Goal: Find specific page/section: Find specific page/section

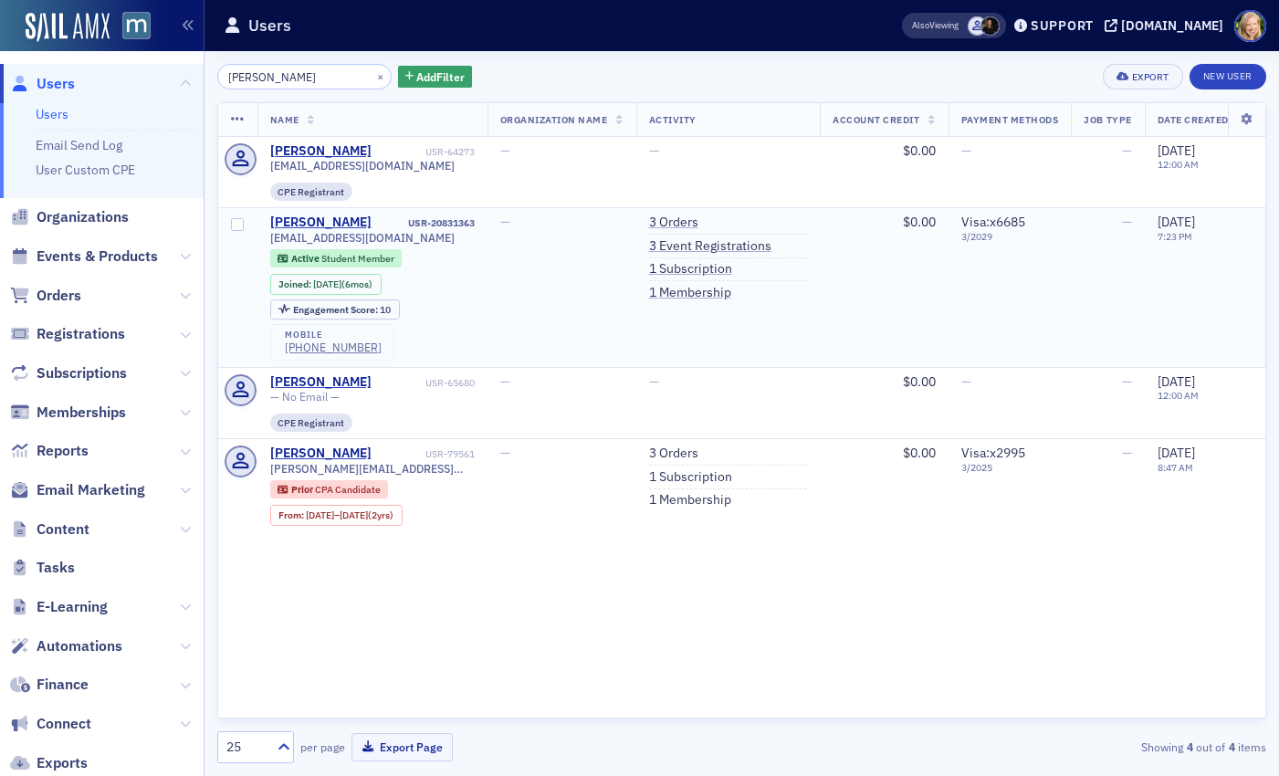
type input "[PERSON_NAME]"
drag, startPoint x: 426, startPoint y: 241, endPoint x: 267, endPoint y: 239, distance: 158.9
click at [267, 239] on td "[PERSON_NAME] USR-20831363 [EMAIL_ADDRESS][DOMAIN_NAME] Active Student Member J…" at bounding box center [372, 288] width 230 height 160
copy span "[EMAIL_ADDRESS][DOMAIN_NAME]"
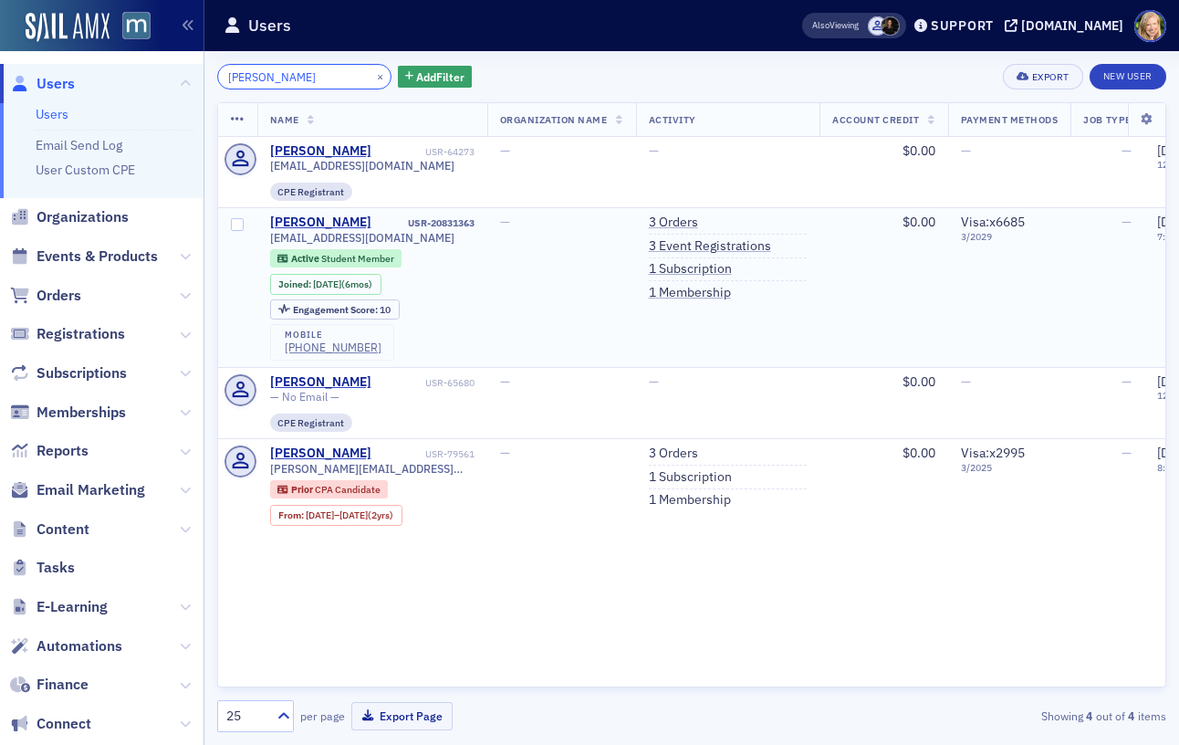
type input "[PERSON_NAME]"
drag, startPoint x: 369, startPoint y: 219, endPoint x: 268, endPoint y: 216, distance: 100.5
click at [268, 216] on td "[PERSON_NAME] USR-20831363 [EMAIL_ADDRESS][DOMAIN_NAME] Active Student Member J…" at bounding box center [372, 288] width 230 height 160
copy div "[PERSON_NAME]"
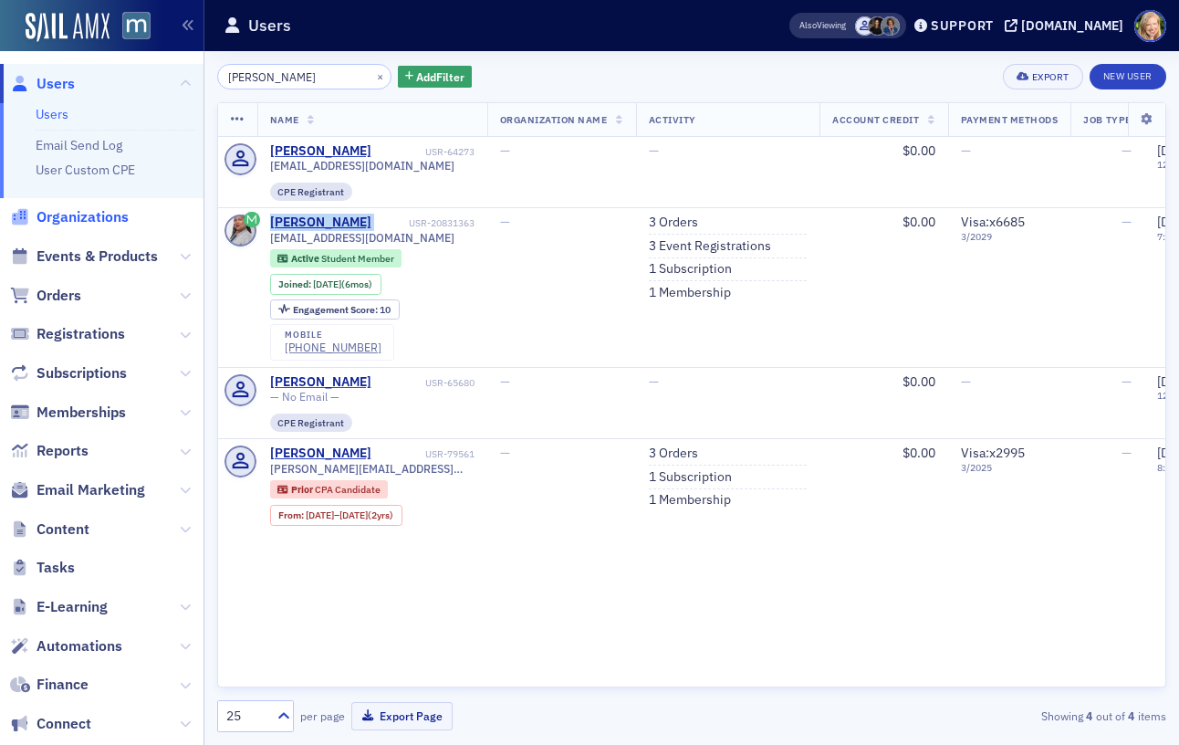
click at [126, 226] on span "Organizations" at bounding box center [83, 217] width 92 height 20
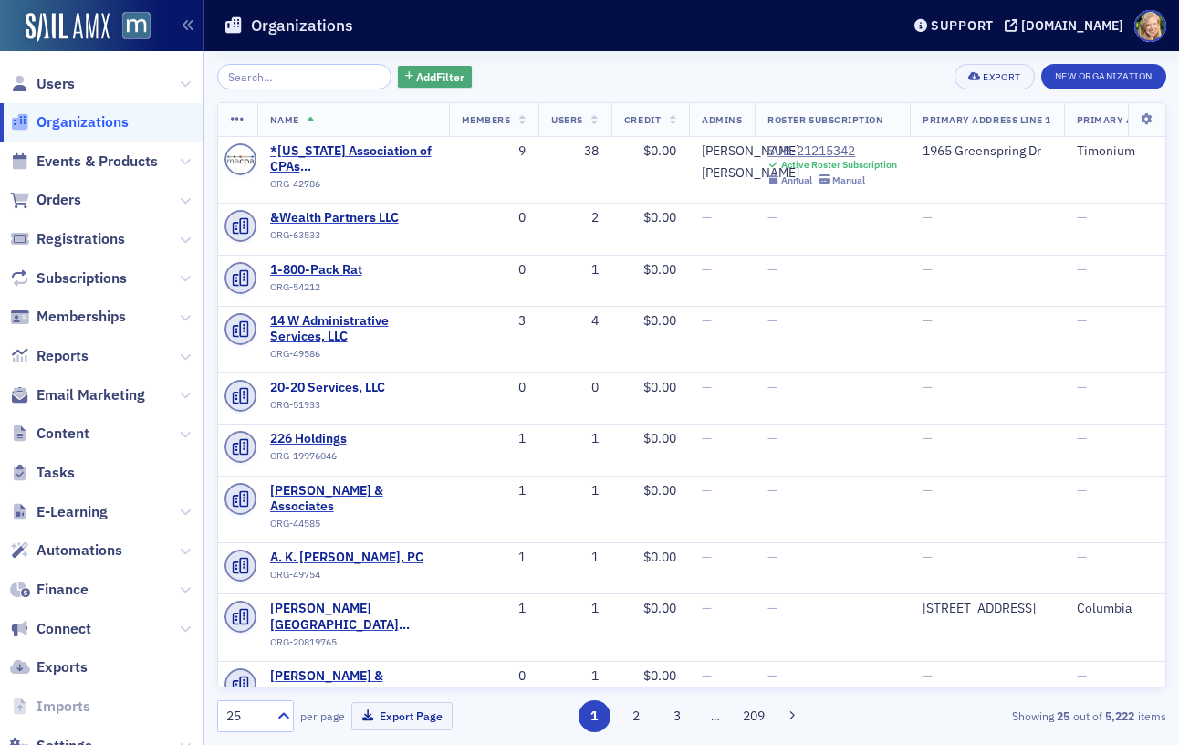
click at [416, 74] on span "Add Filter" at bounding box center [440, 76] width 48 height 16
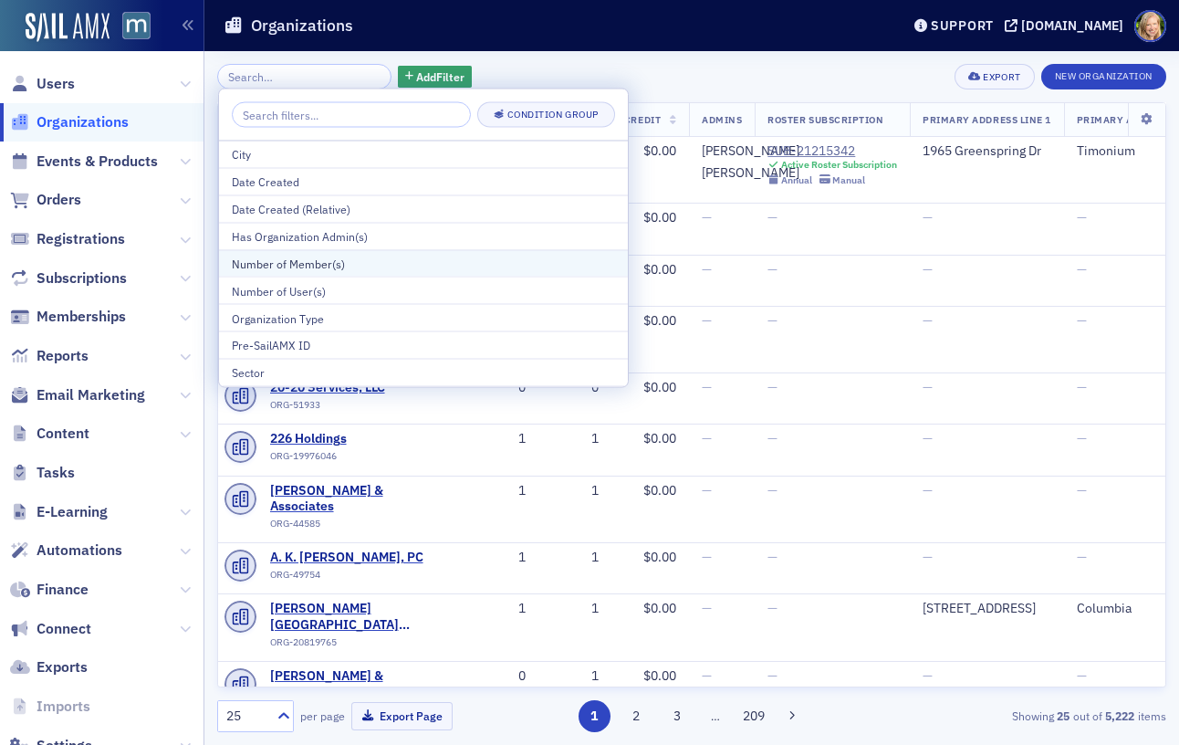
click at [354, 267] on div "Number of Member(s)" at bounding box center [423, 263] width 383 height 16
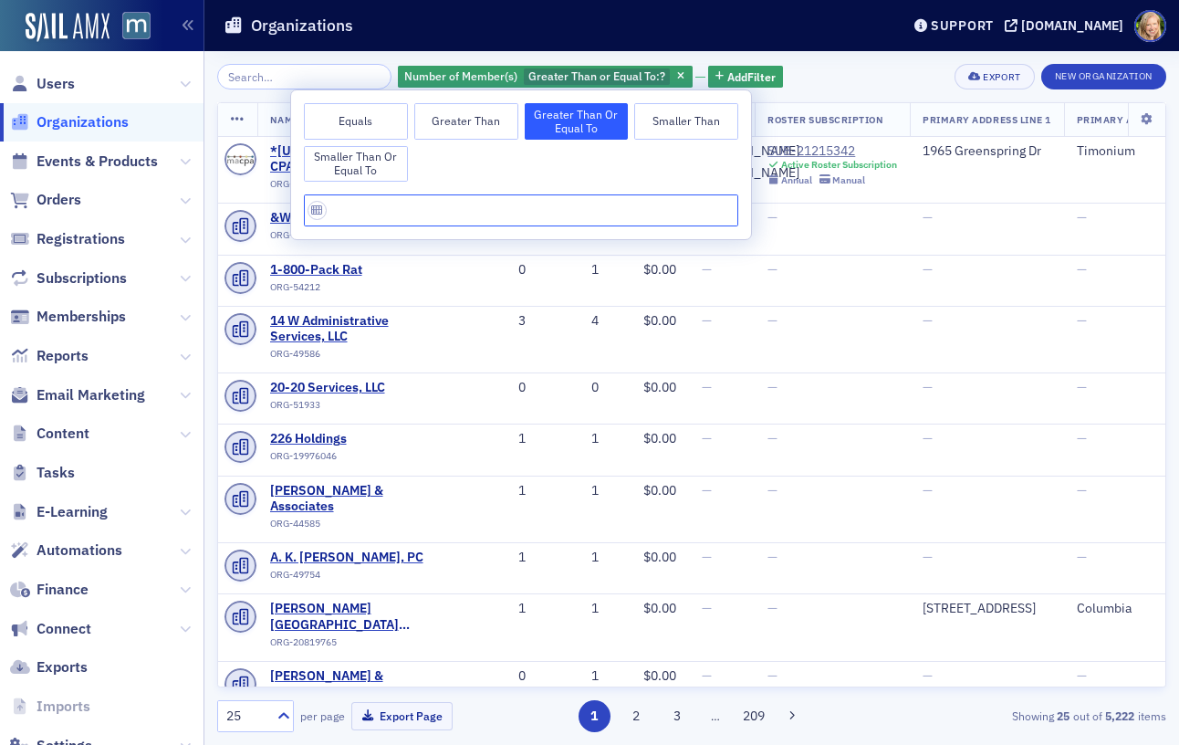
click at [435, 213] on input "text" at bounding box center [521, 210] width 435 height 32
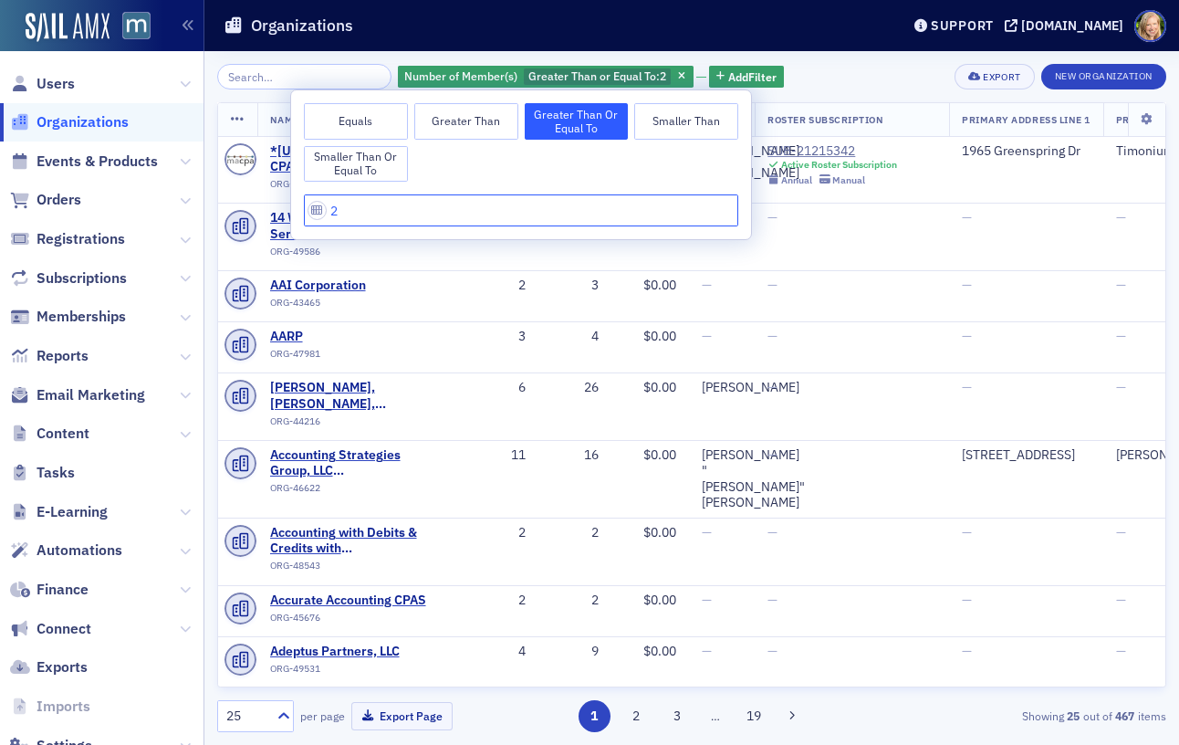
type input "2"
click at [851, 57] on div "Number of Member(s) [GEOGRAPHIC_DATA] or Equal To : 2 Add Filter Export New Org…" at bounding box center [691, 398] width 949 height 694
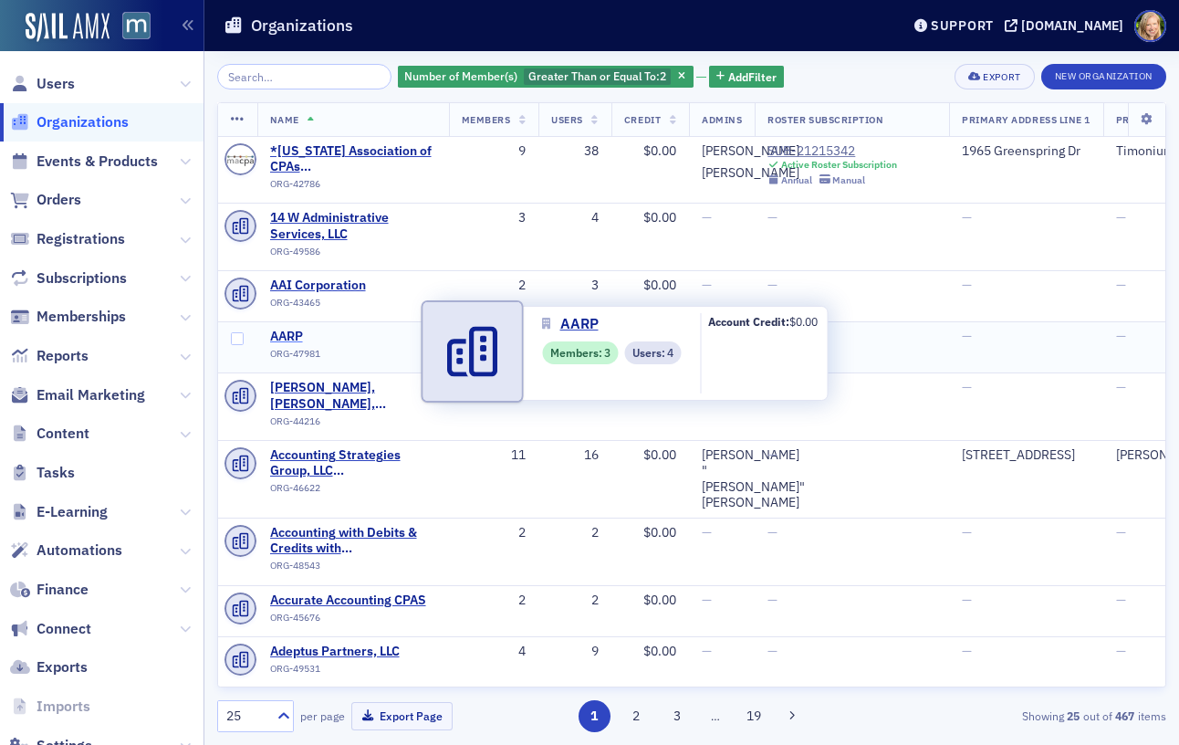
click at [296, 345] on span "AARP" at bounding box center [353, 337] width 166 height 16
select select "US"
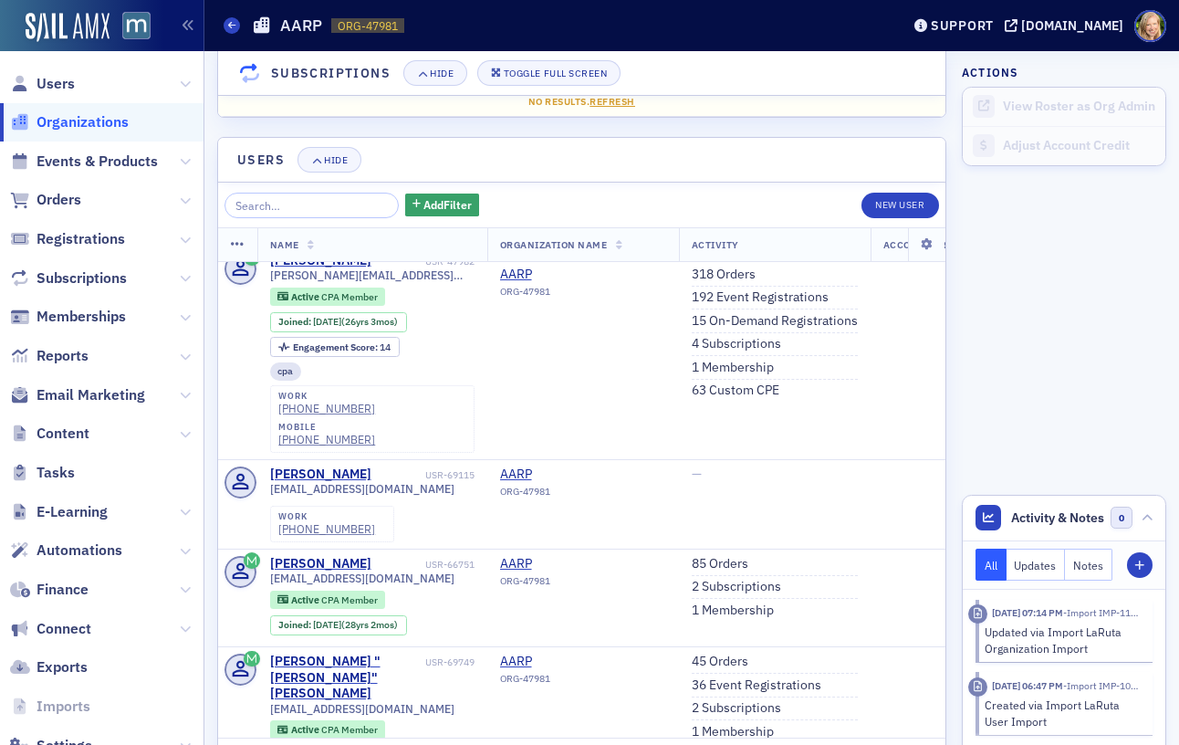
scroll to position [8, 0]
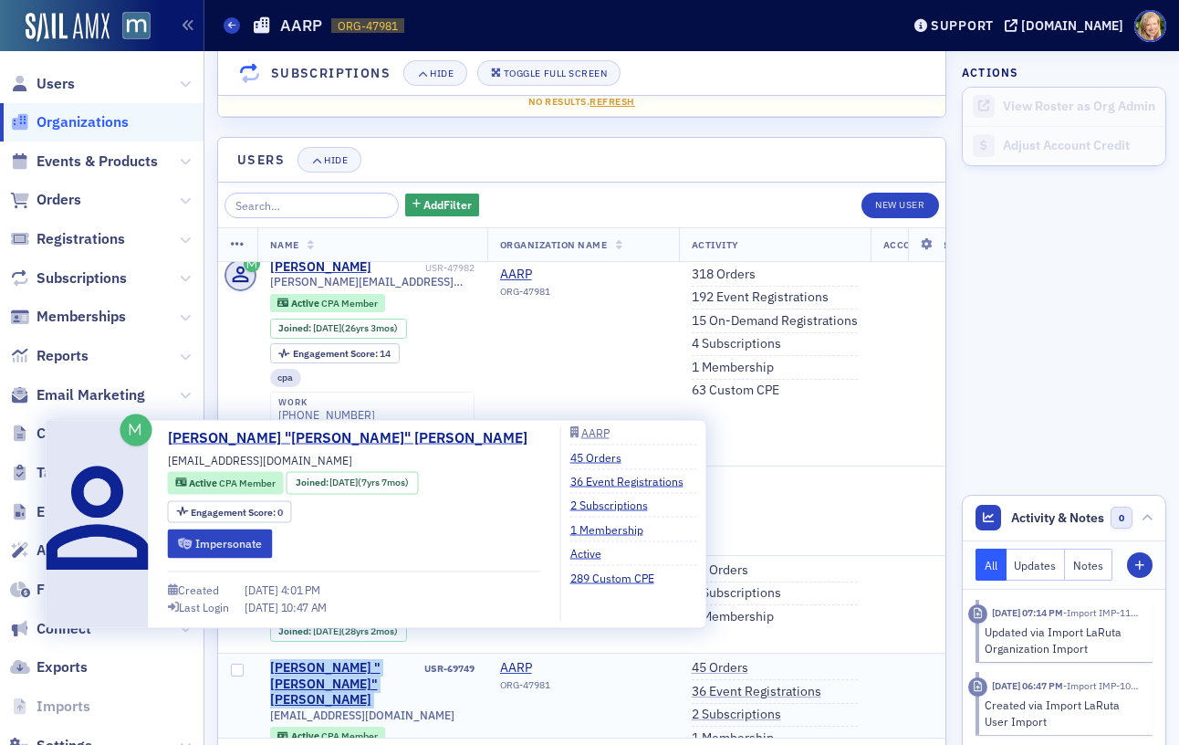
drag, startPoint x: 383, startPoint y: 636, endPoint x: 270, endPoint y: 643, distance: 113.4
click at [270, 660] on div "[PERSON_NAME] "[PERSON_NAME]" [PERSON_NAME] USR-69749" at bounding box center [372, 684] width 204 height 48
copy div "[PERSON_NAME] "[PERSON_NAME]" [PERSON_NAME]"
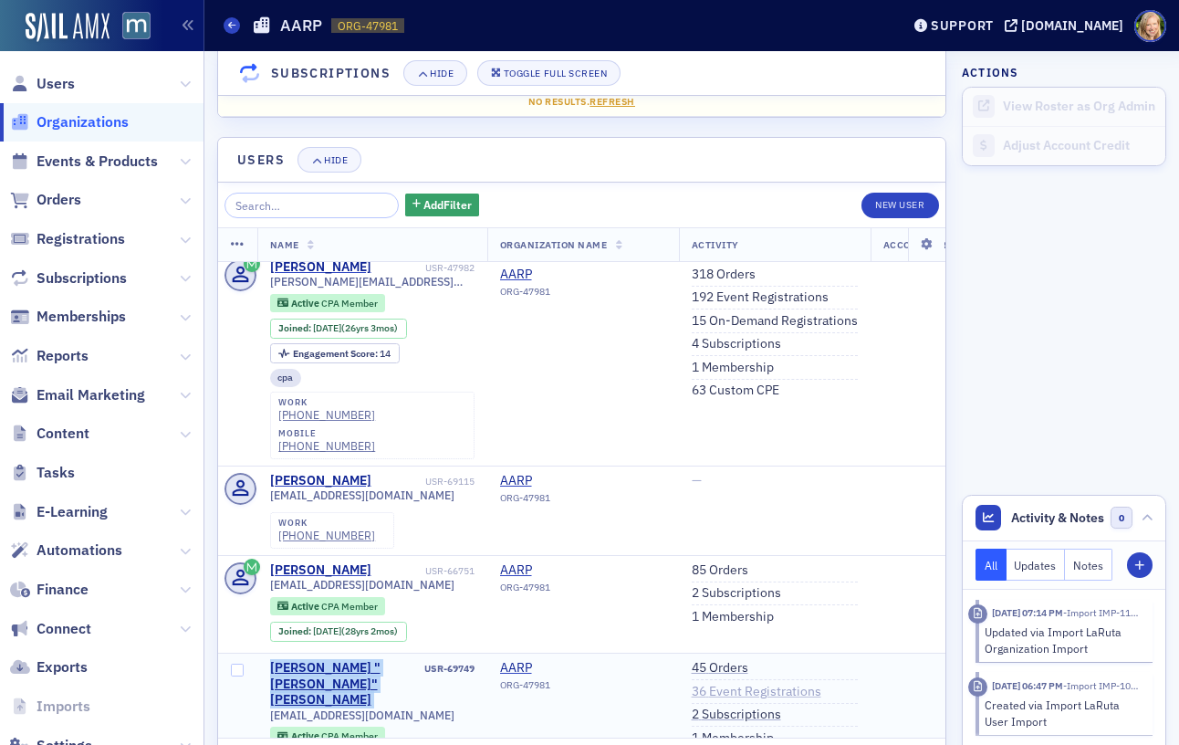
click at [756, 684] on link "36 Event Registrations" at bounding box center [757, 692] width 130 height 16
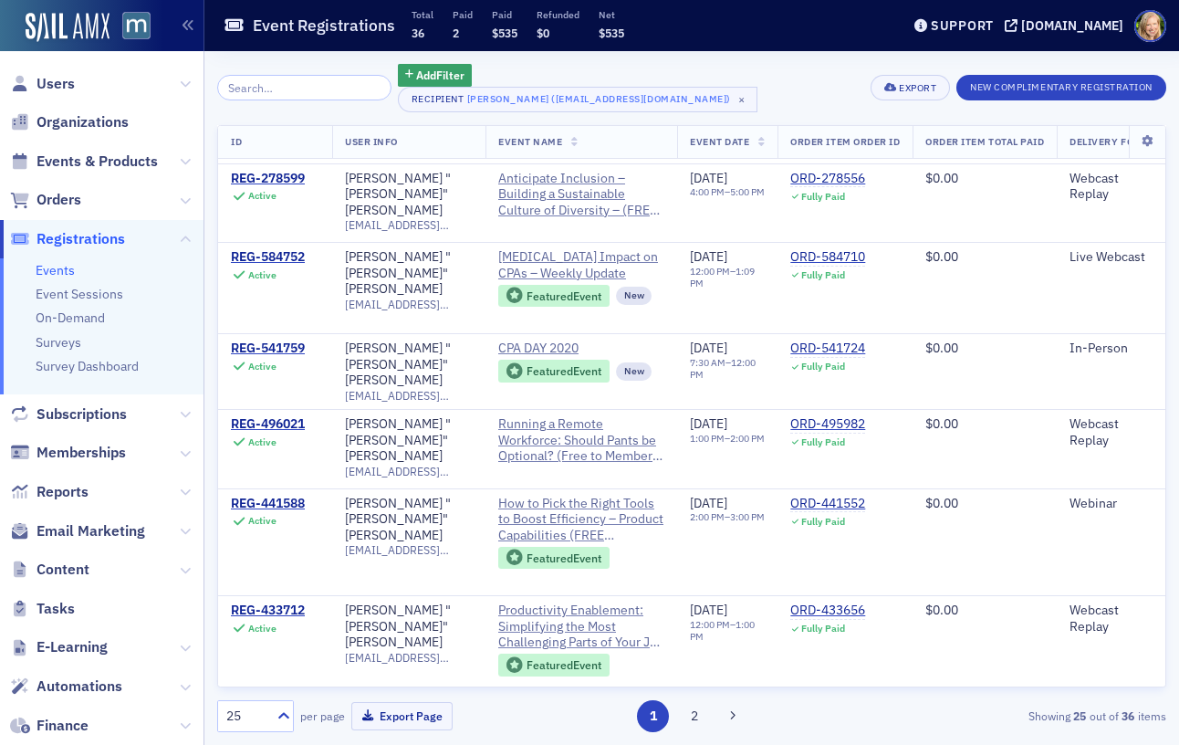
scroll to position [1677, 0]
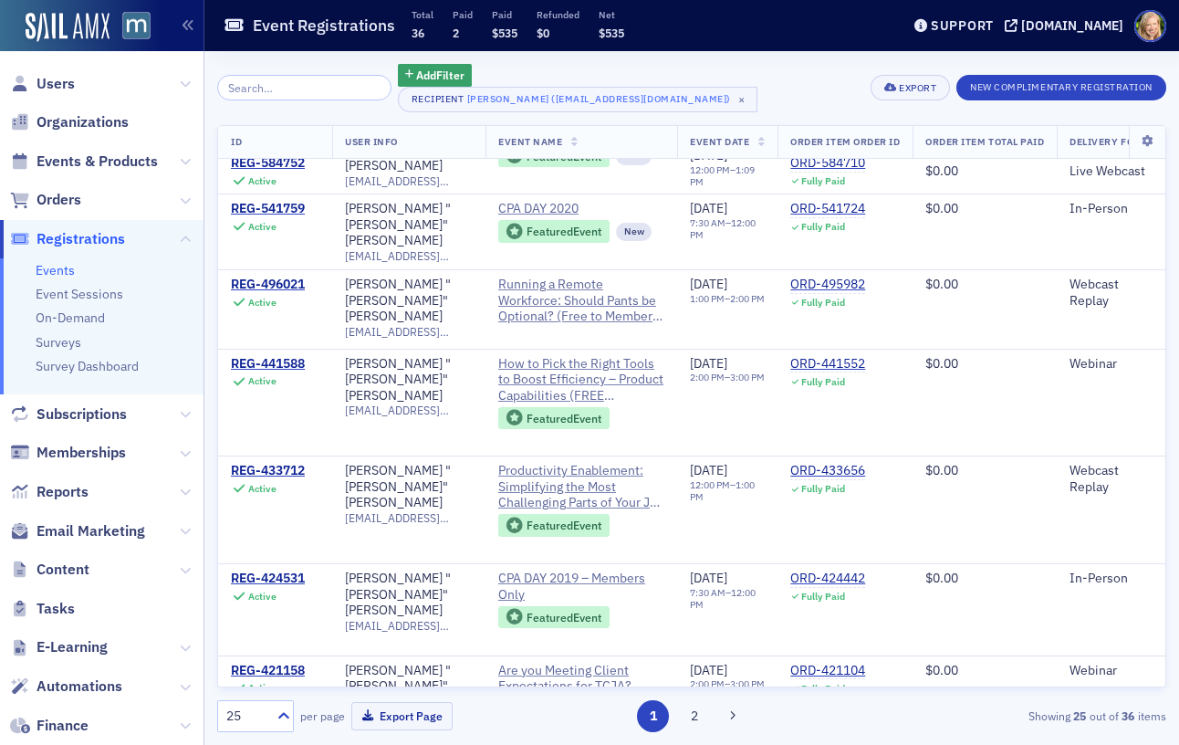
select select "US"
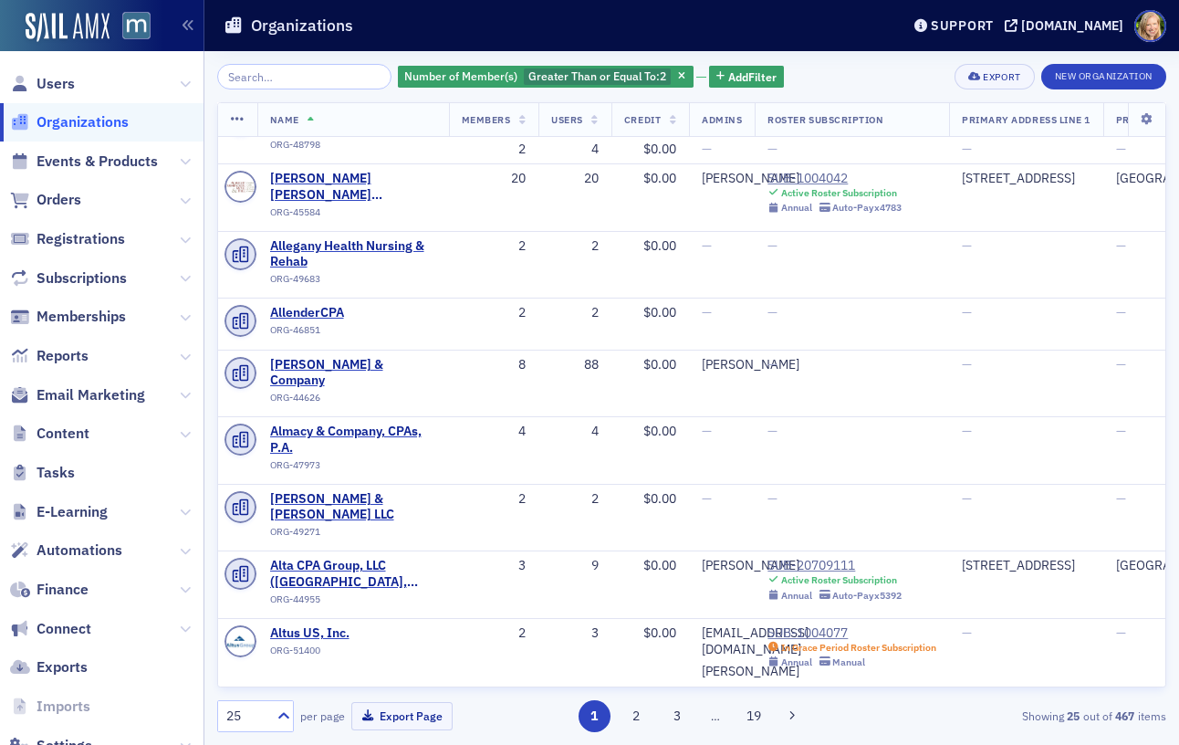
scroll to position [955, 0]
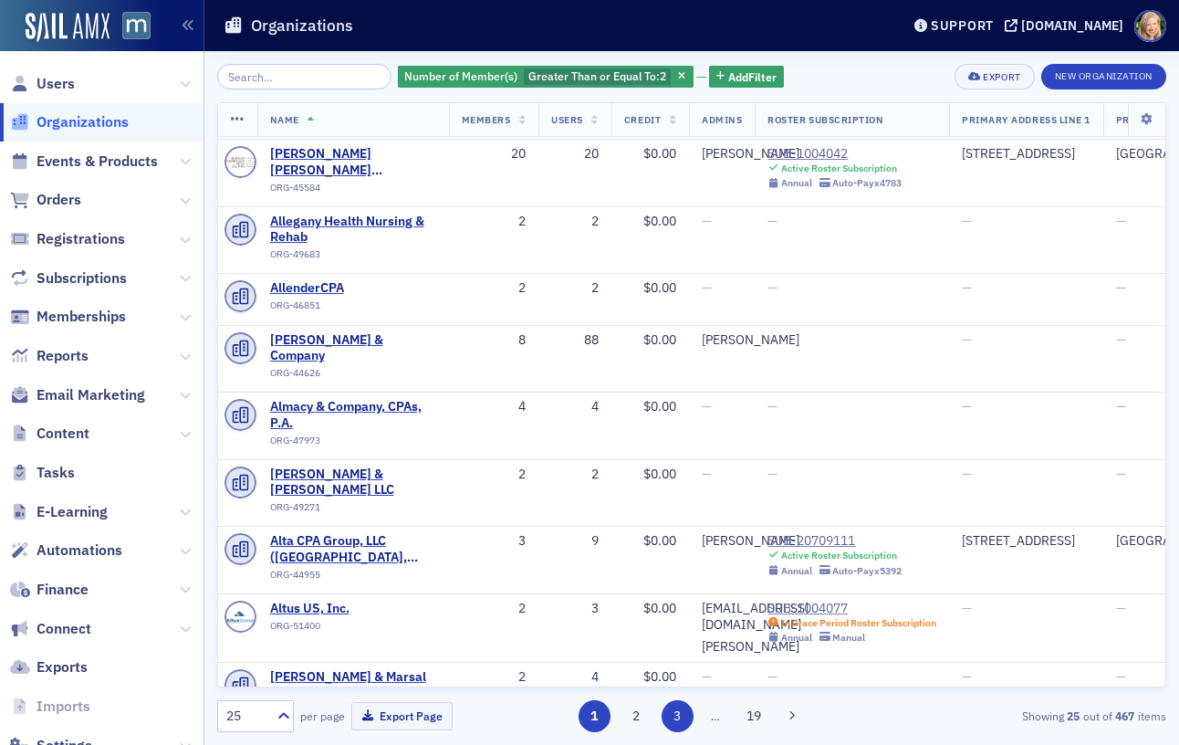
click at [670, 725] on button "3" at bounding box center [678, 716] width 32 height 32
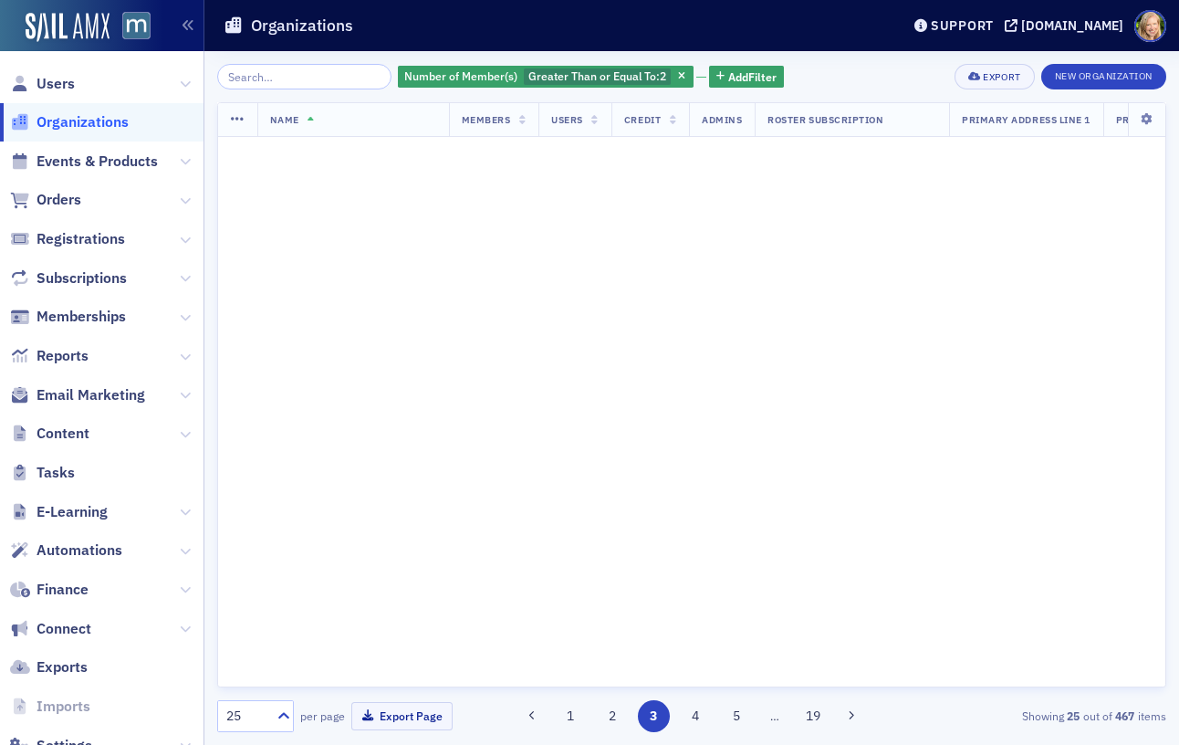
scroll to position [0, 0]
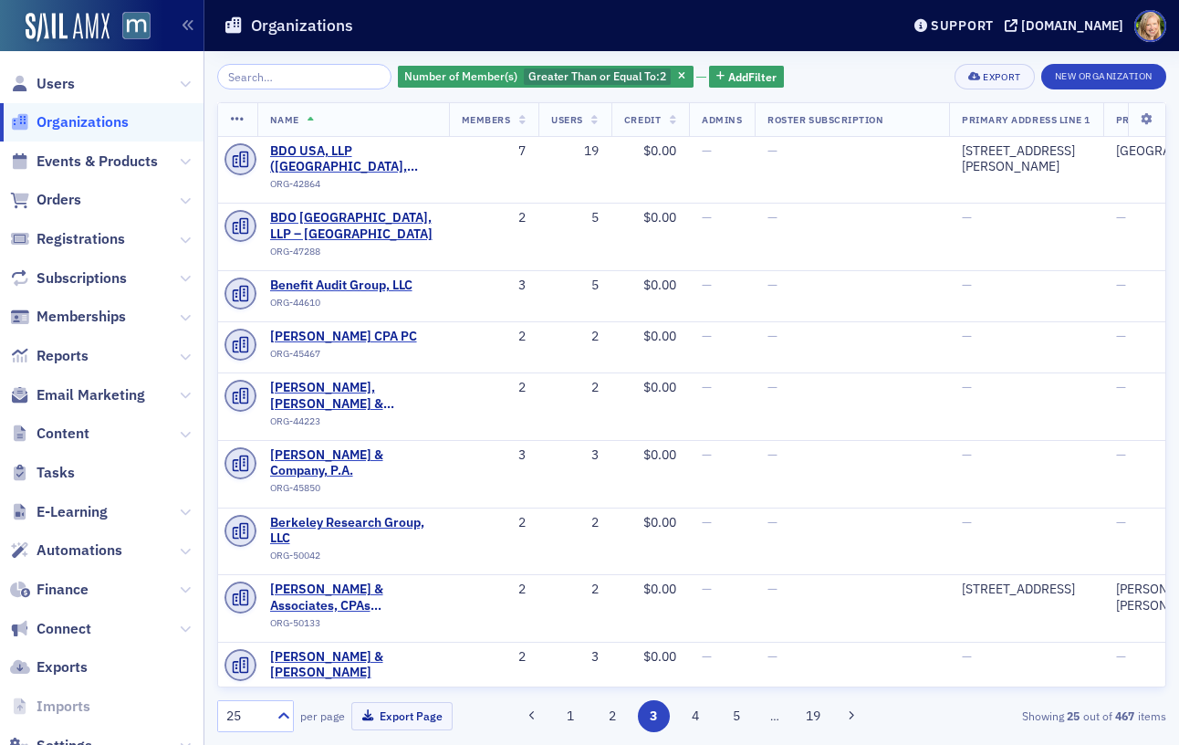
click at [513, 118] on th "Members" at bounding box center [494, 120] width 90 height 34
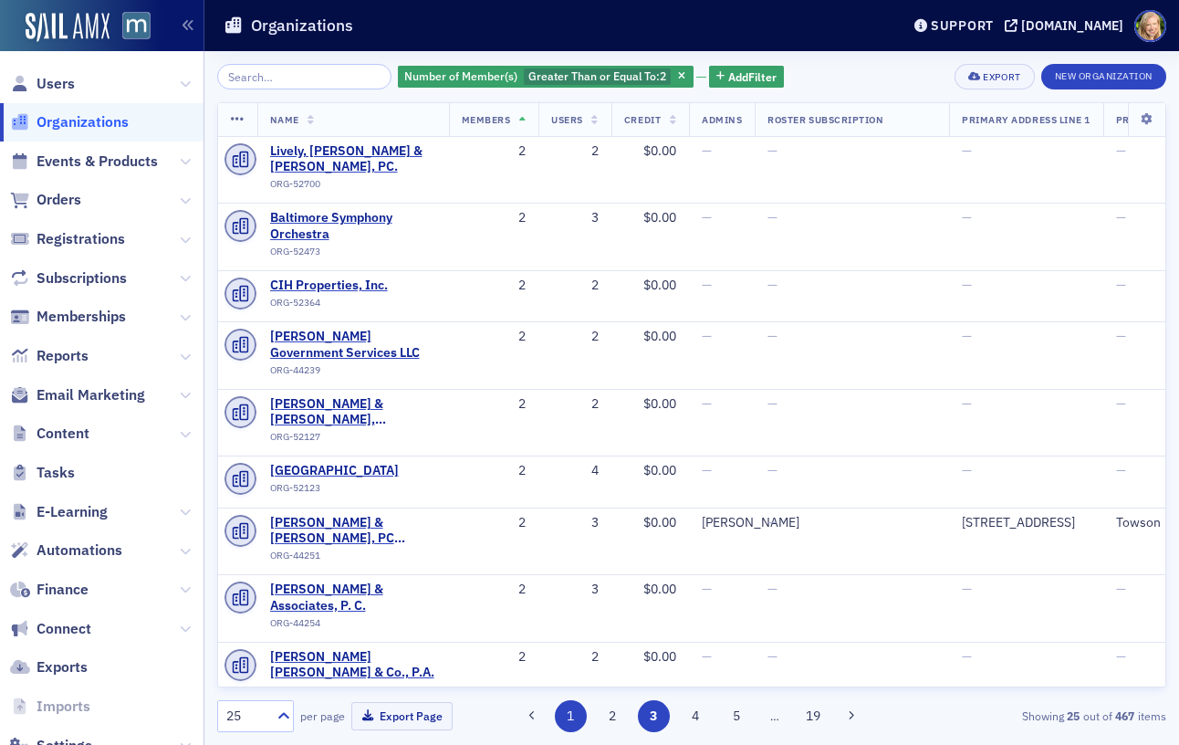
click at [565, 706] on button "1" at bounding box center [571, 716] width 32 height 32
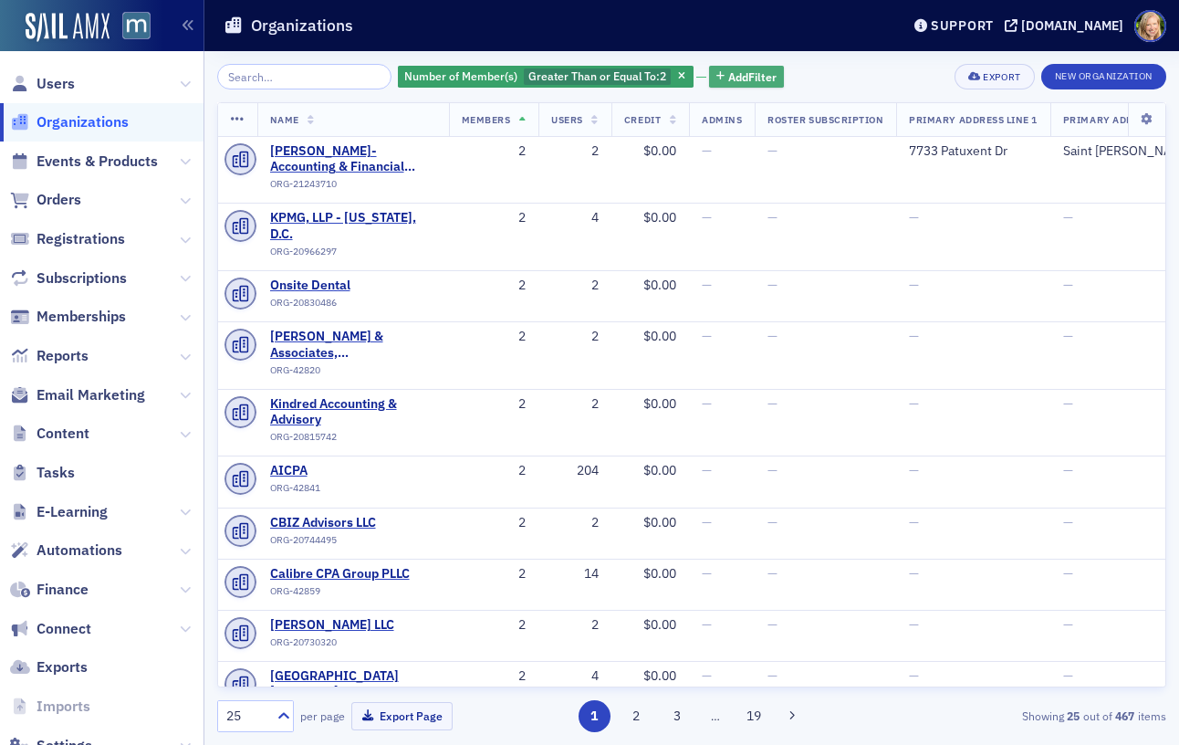
click at [748, 80] on span "Add Filter" at bounding box center [752, 76] width 48 height 16
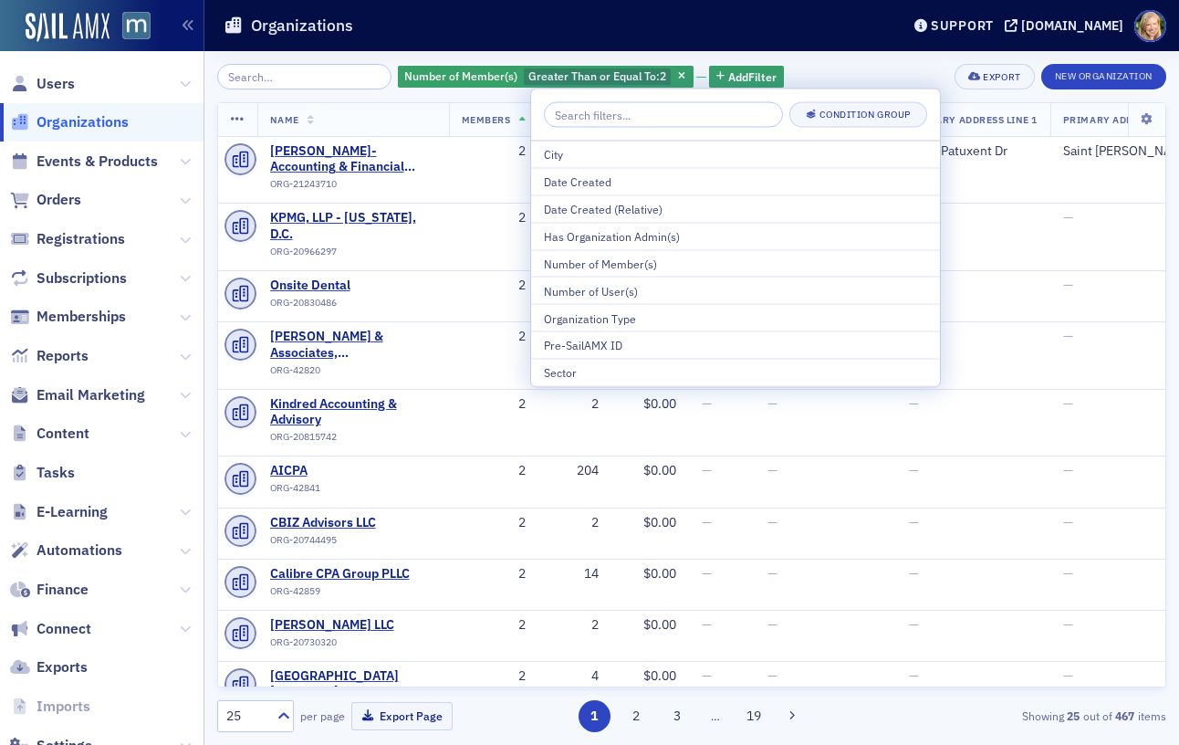
click at [844, 53] on div "Number of Member(s) [GEOGRAPHIC_DATA] or Equal To : 2 Add Filter Export New Org…" at bounding box center [691, 398] width 949 height 694
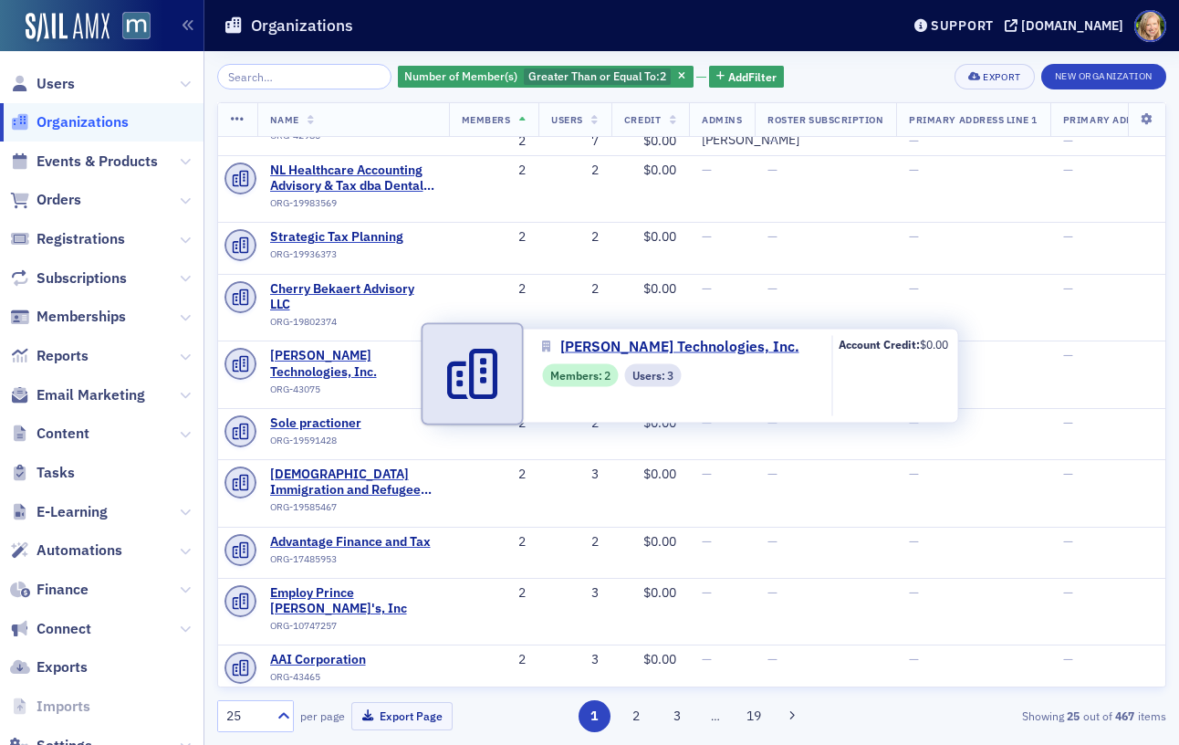
scroll to position [932, 0]
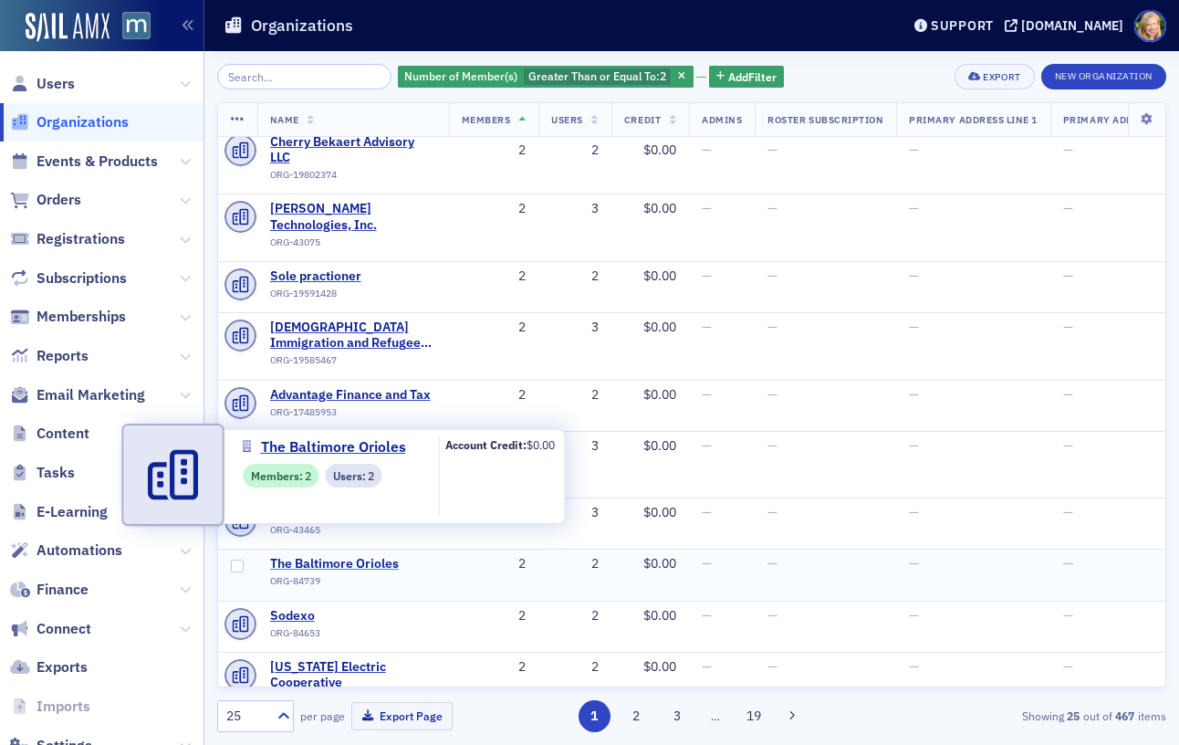
click at [363, 556] on span "The Baltimore Orioles" at bounding box center [353, 564] width 166 height 16
select select "US"
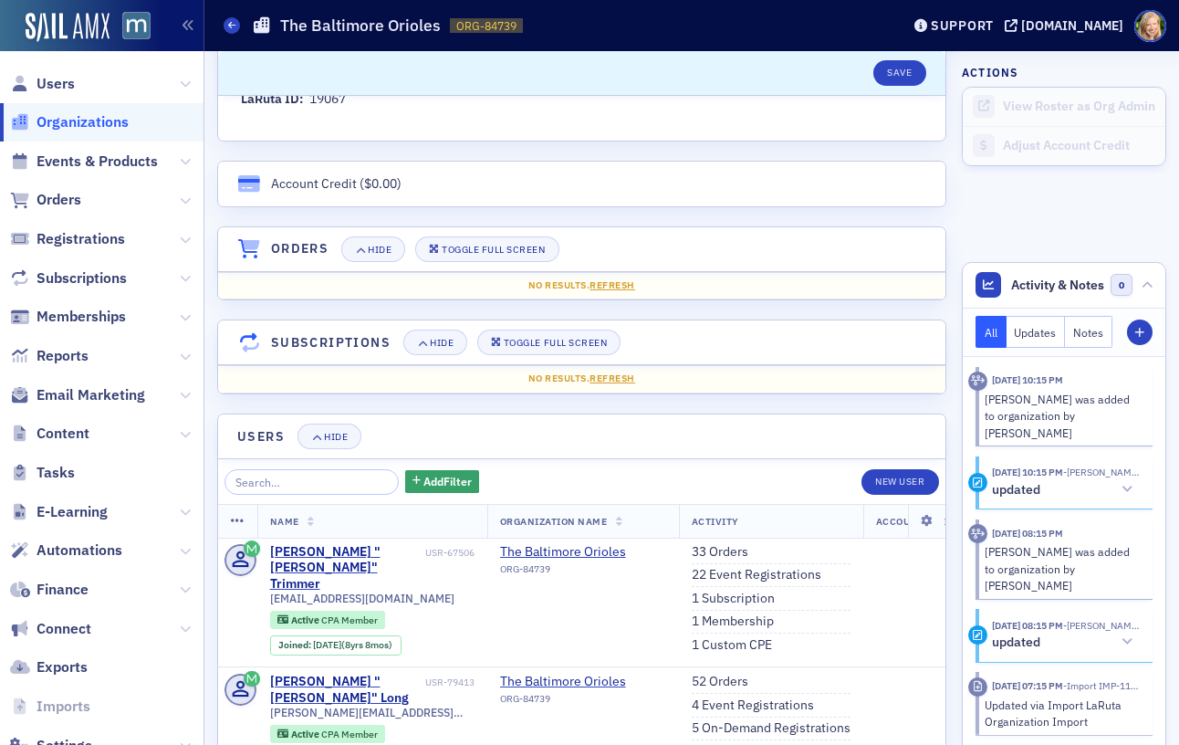
scroll to position [1210, 0]
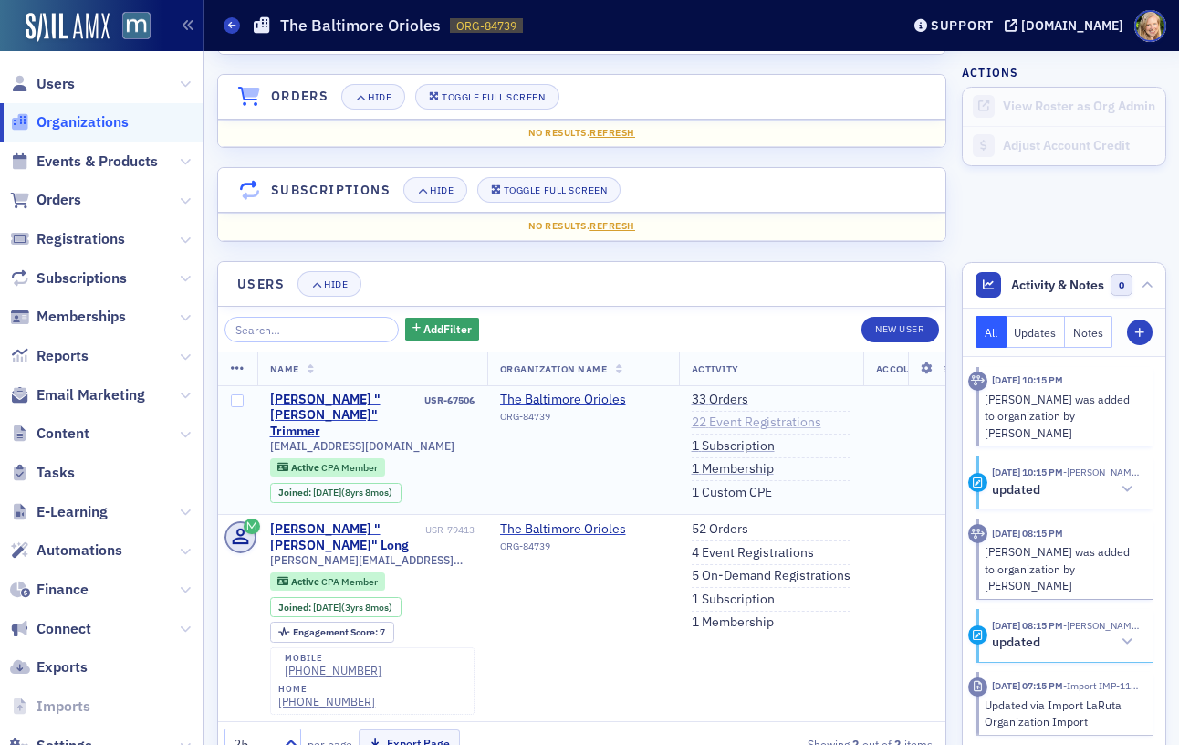
click at [766, 422] on link "22 Event Registrations" at bounding box center [757, 422] width 130 height 16
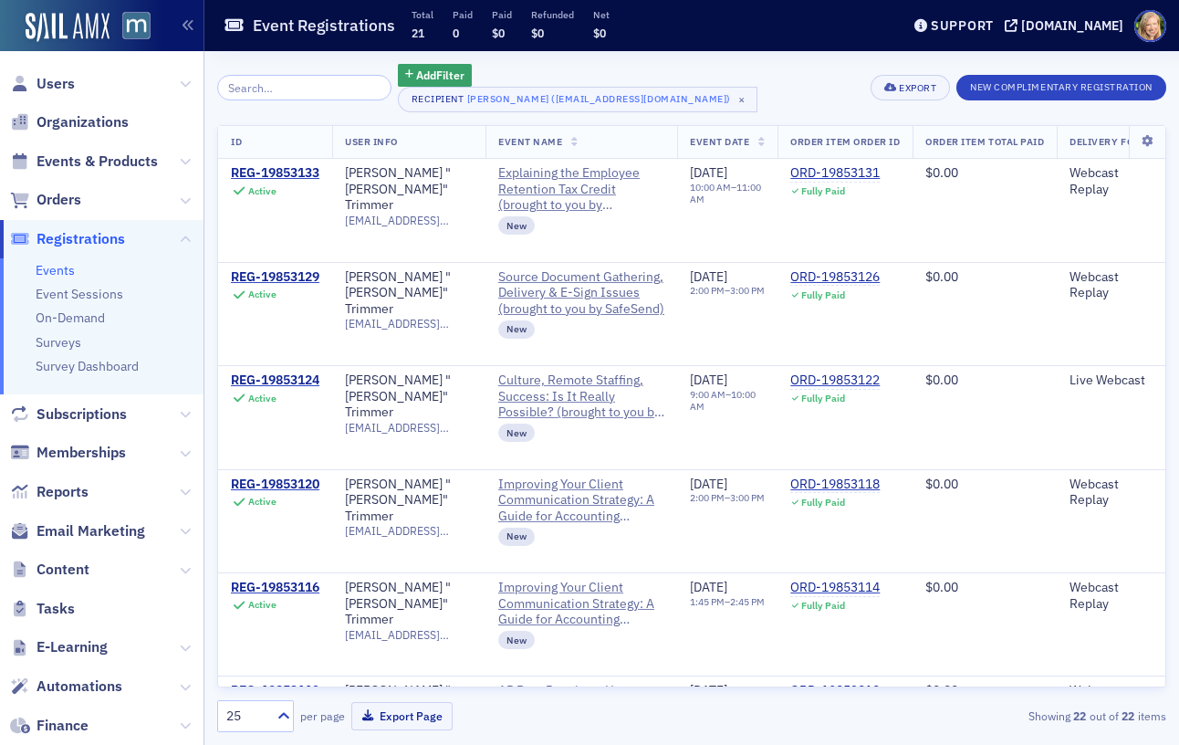
select select "US"
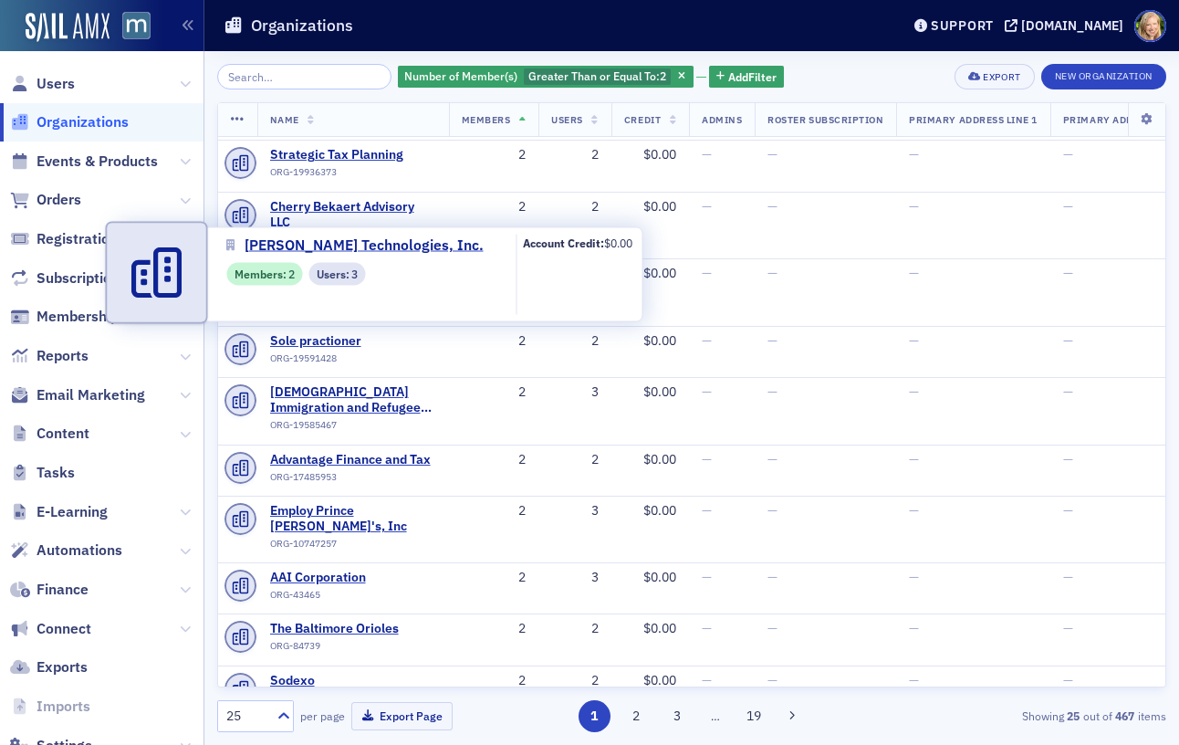
scroll to position [932, 0]
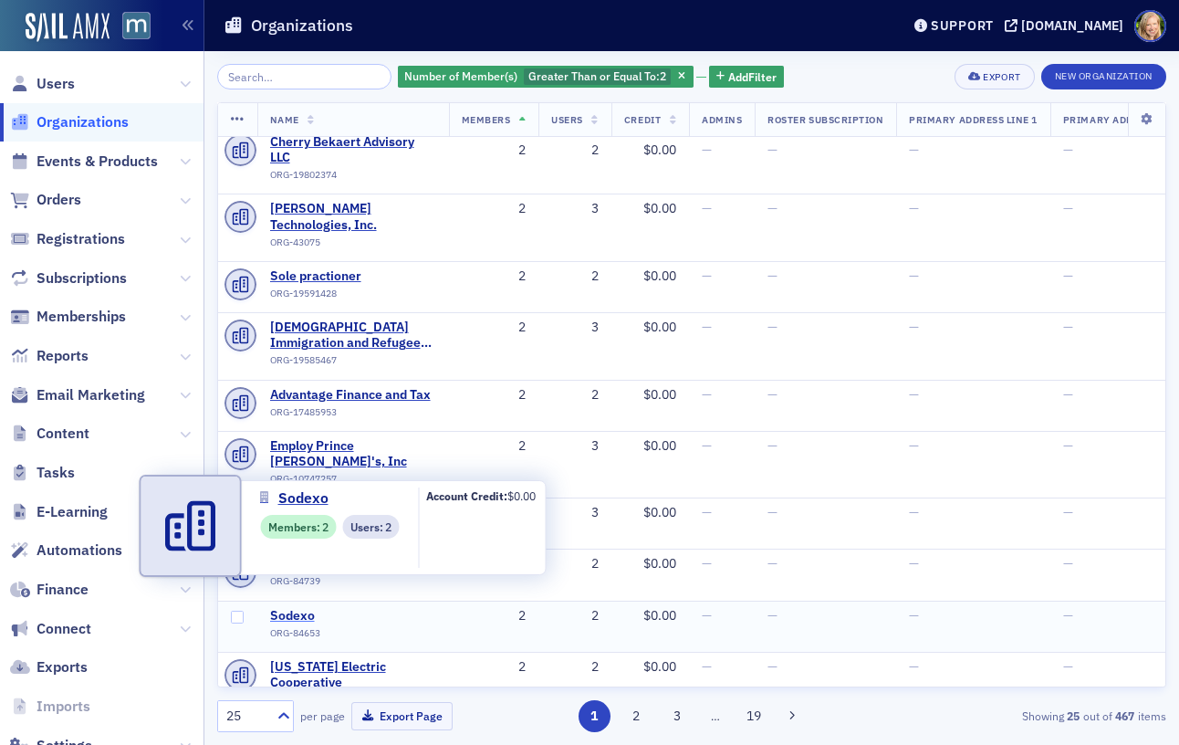
click at [280, 608] on span "Sodexo" at bounding box center [353, 616] width 166 height 16
select select "US"
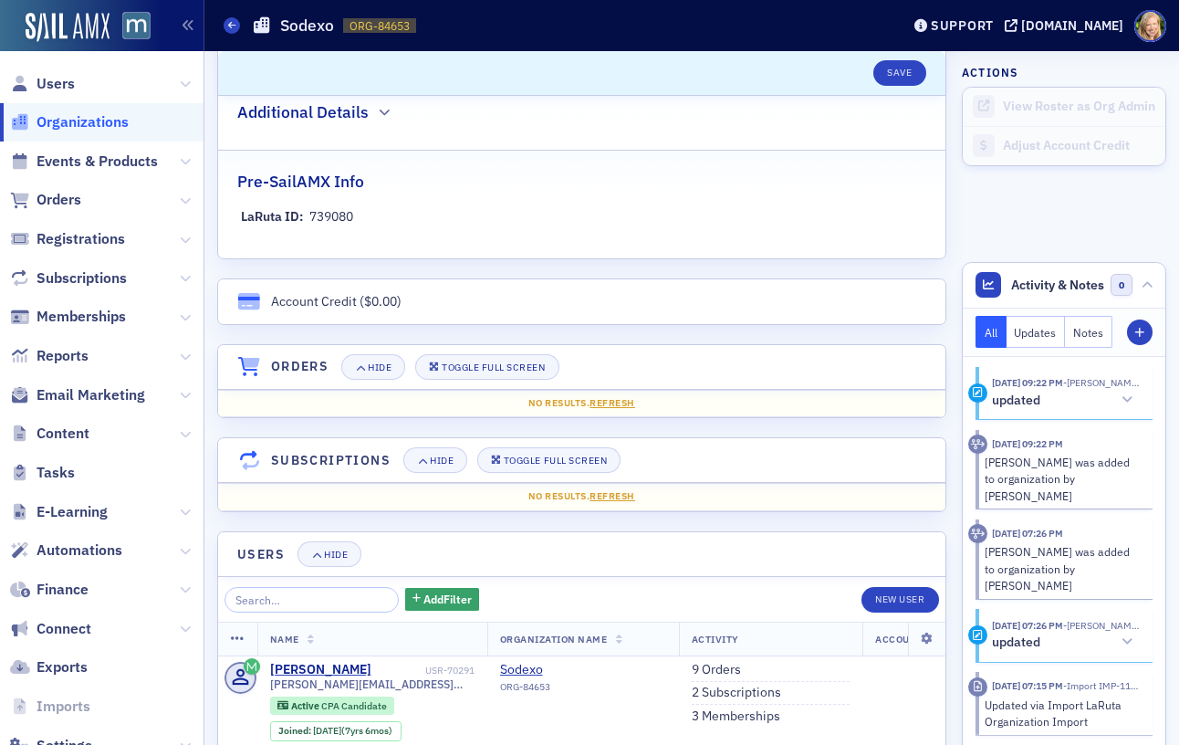
scroll to position [1189, 0]
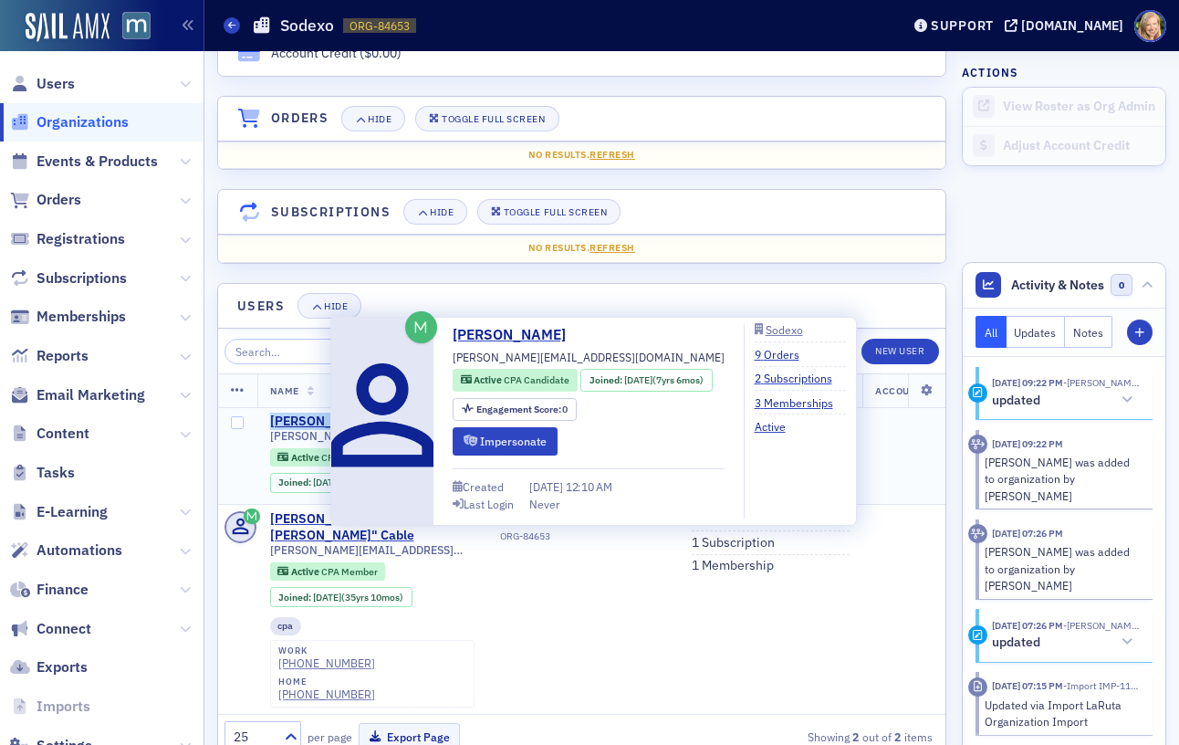
drag, startPoint x: 343, startPoint y: 420, endPoint x: 270, endPoint y: 420, distance: 73.0
click at [270, 420] on div "[PERSON_NAME] USR-70291" at bounding box center [372, 422] width 204 height 16
copy div "[PERSON_NAME]"
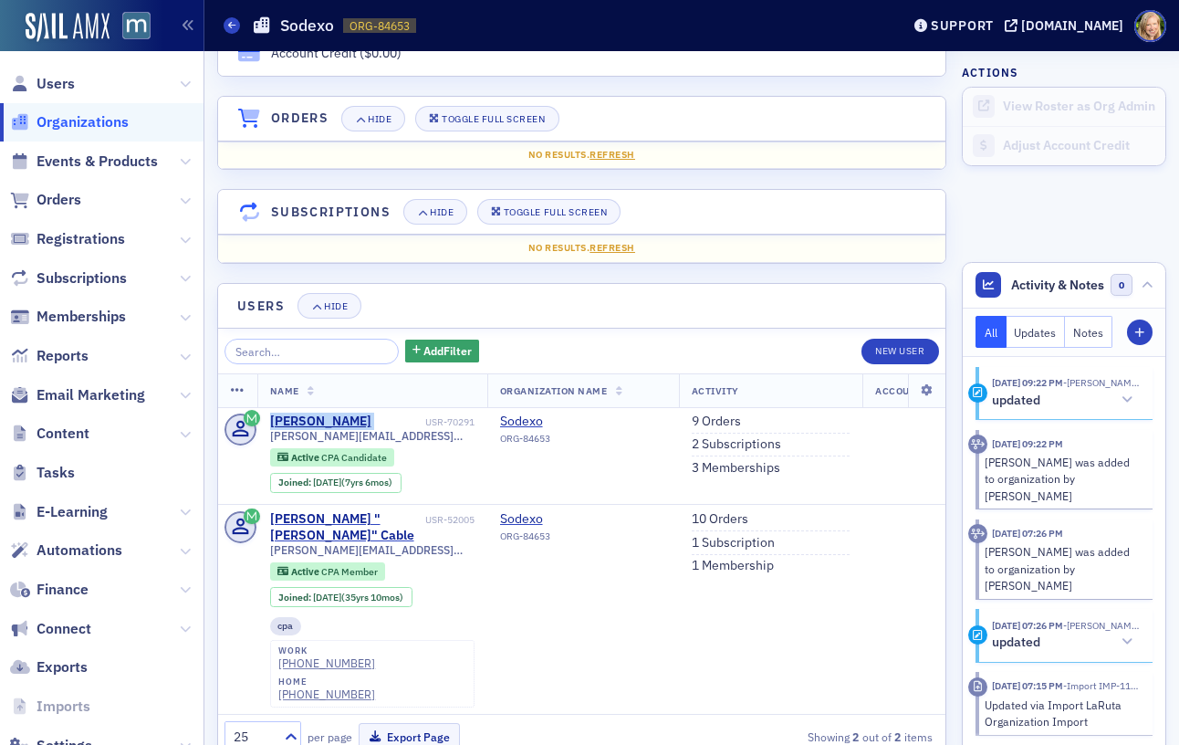
click at [111, 116] on span "Organizations" at bounding box center [83, 122] width 92 height 20
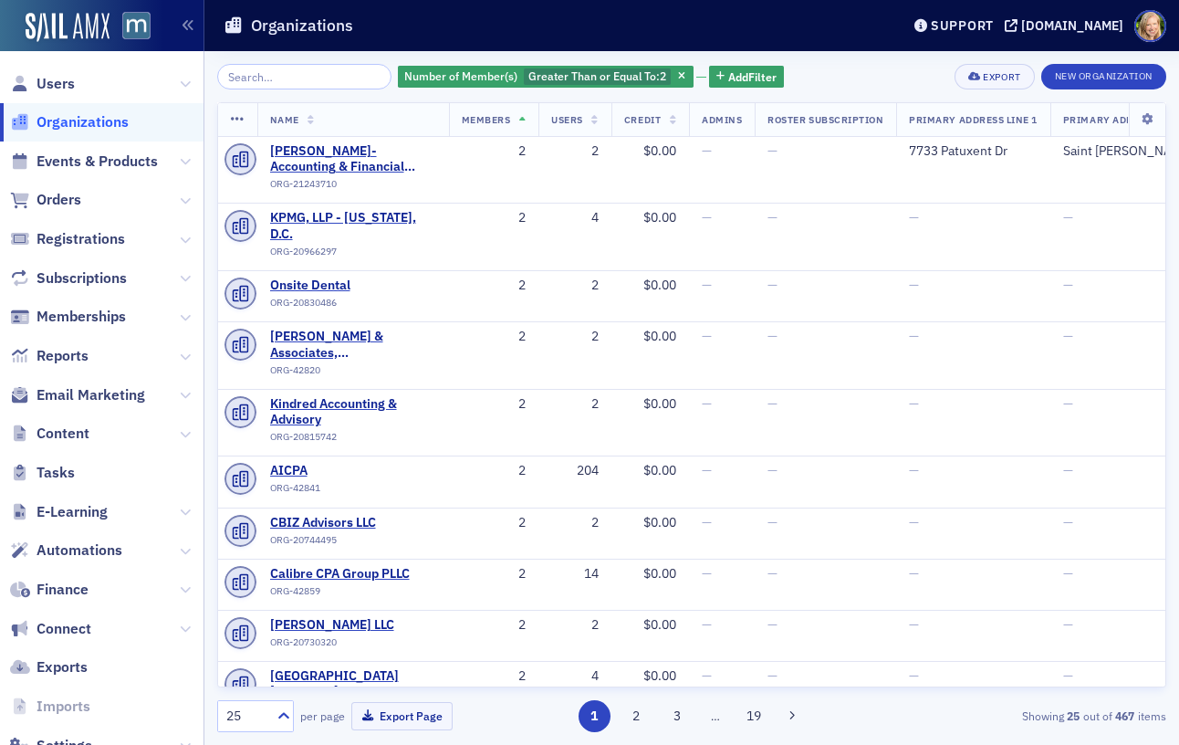
click at [317, 83] on input "search" at bounding box center [304, 77] width 174 height 26
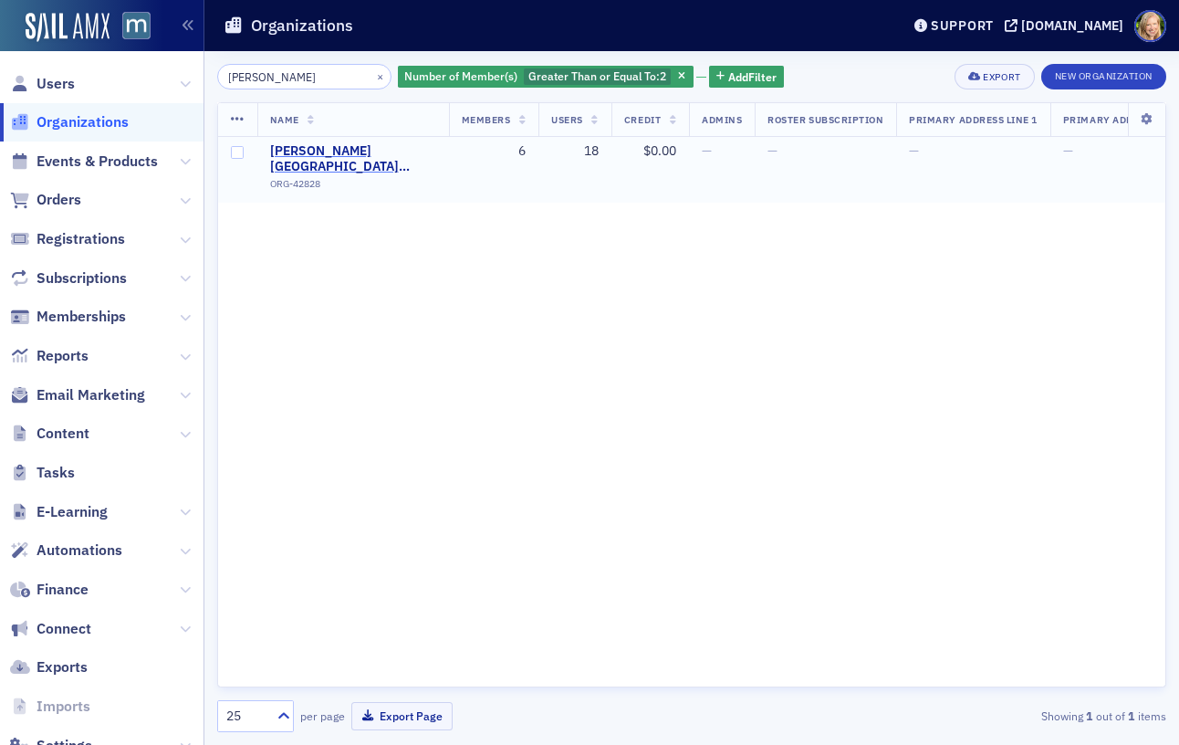
type input "[PERSON_NAME]"
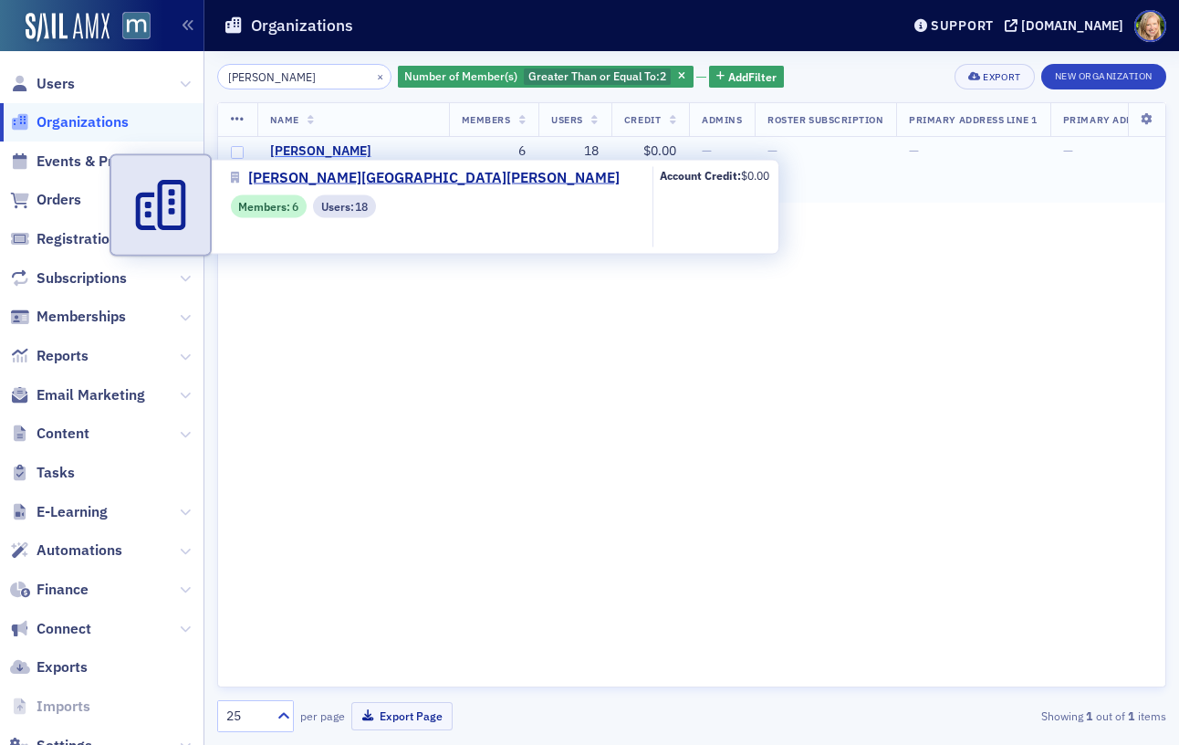
click at [366, 145] on span "[PERSON_NAME][GEOGRAPHIC_DATA][PERSON_NAME]" at bounding box center [353, 159] width 166 height 32
select select "US"
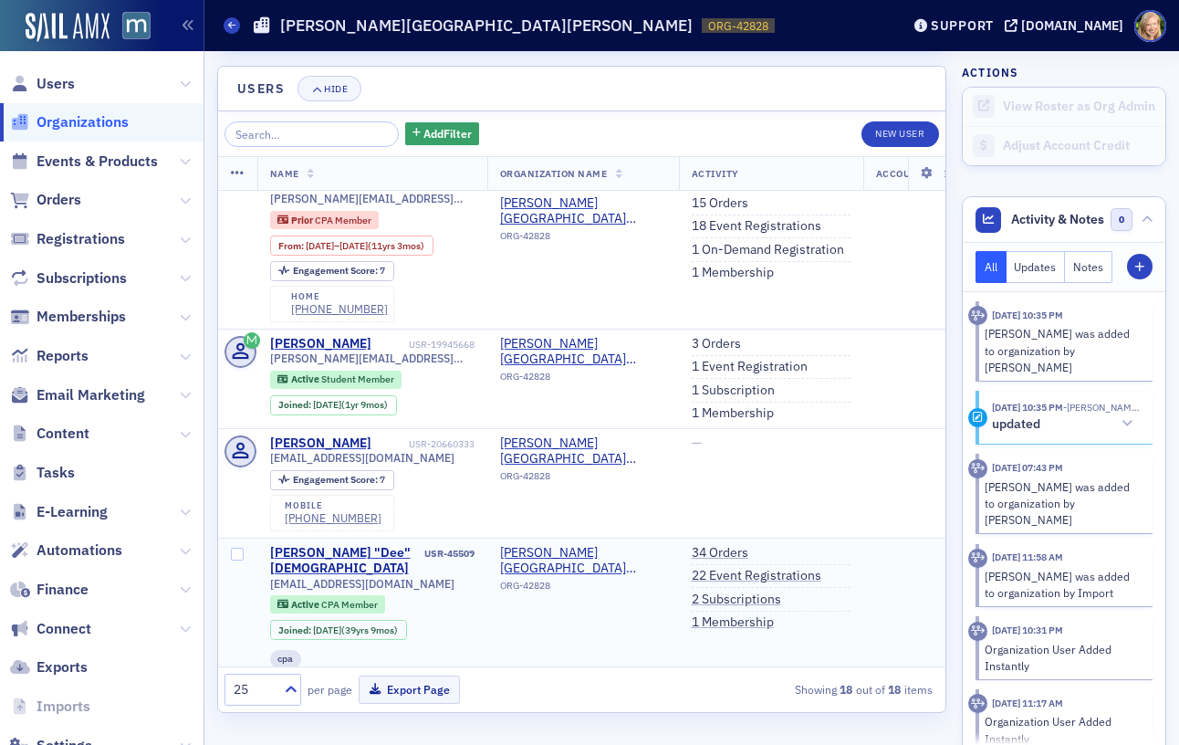
scroll to position [1357, 0]
drag, startPoint x: 354, startPoint y: 542, endPoint x: 267, endPoint y: 541, distance: 87.6
copy div "[PERSON_NAME]"
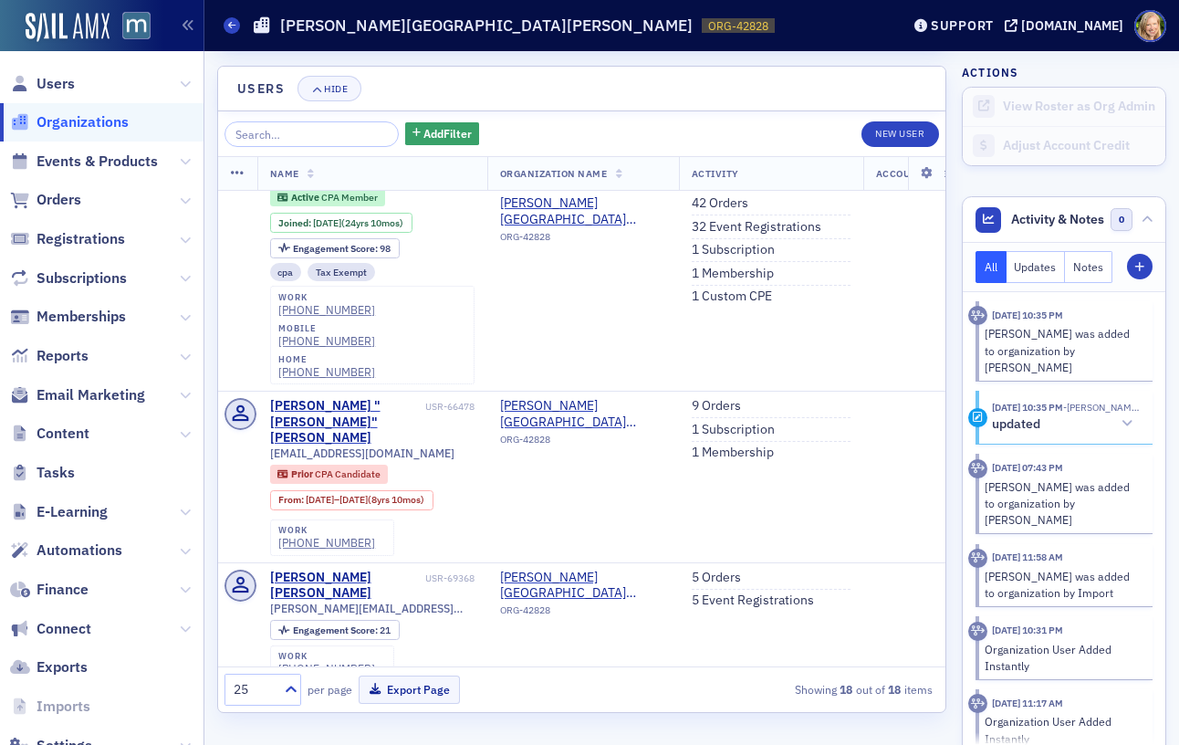
scroll to position [1993, 0]
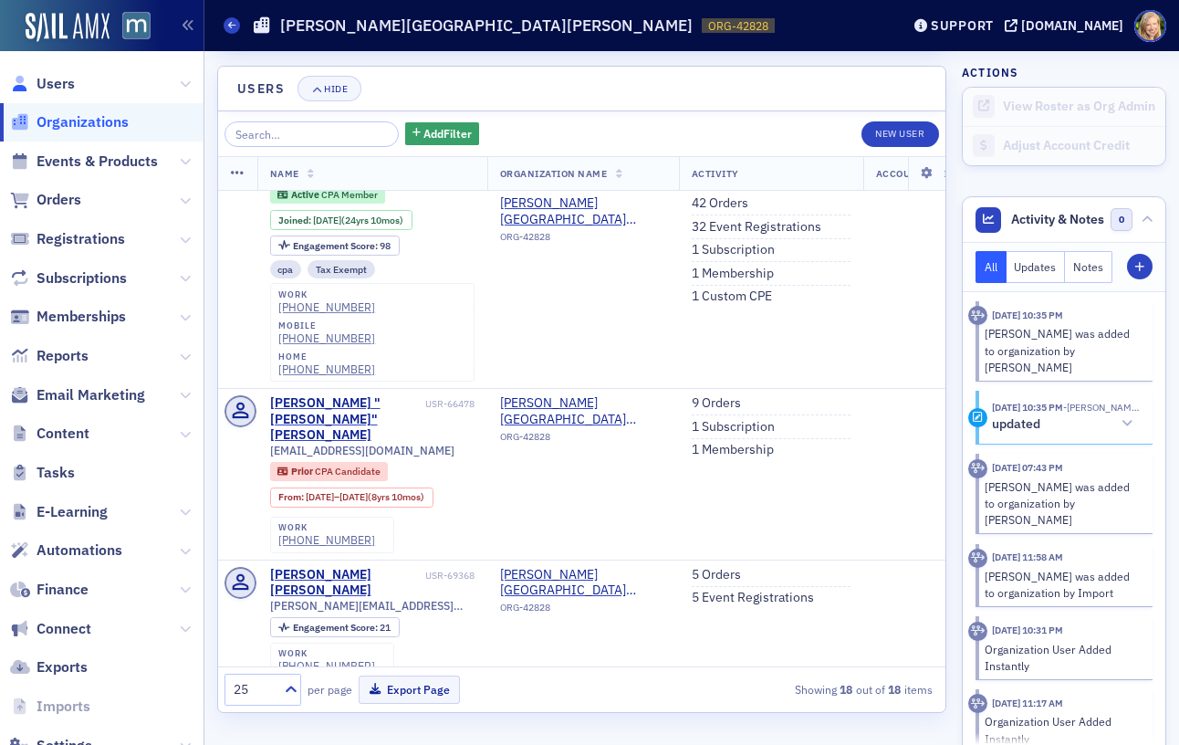
click at [19, 81] on icon at bounding box center [20, 84] width 20 height 16
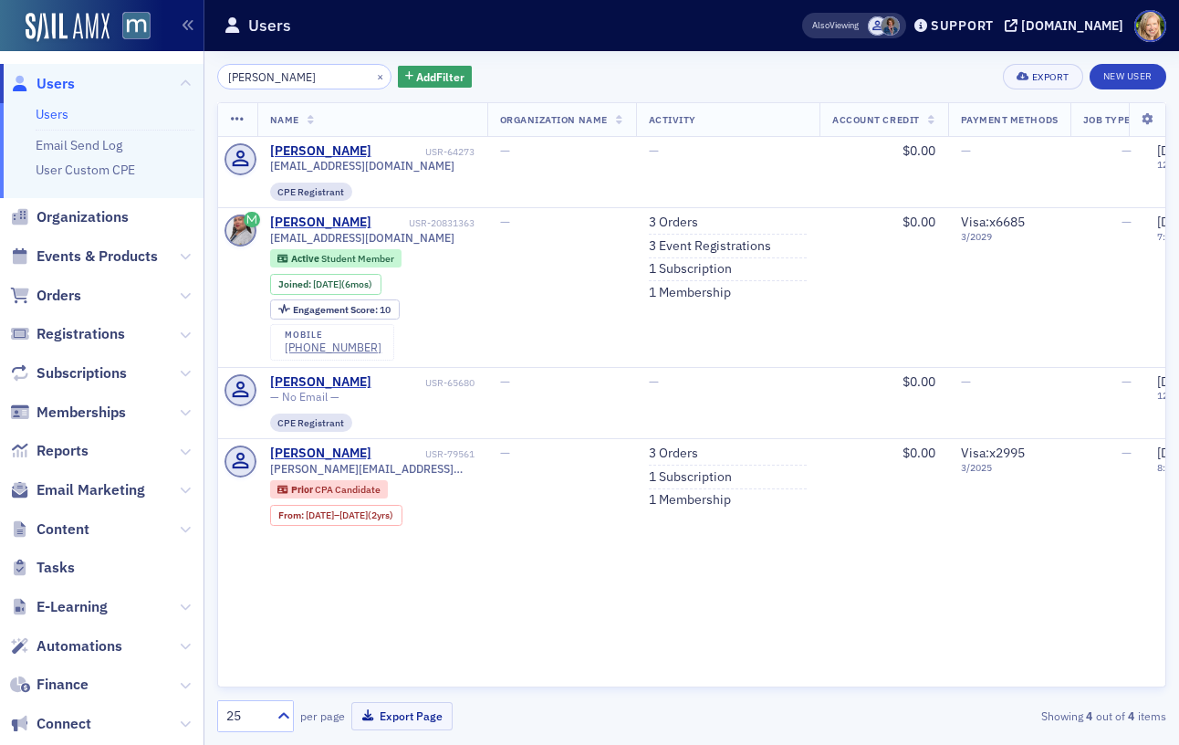
click at [282, 79] on input "[PERSON_NAME]" at bounding box center [304, 77] width 174 height 26
click at [279, 79] on input "[PERSON_NAME]" at bounding box center [304, 77] width 174 height 26
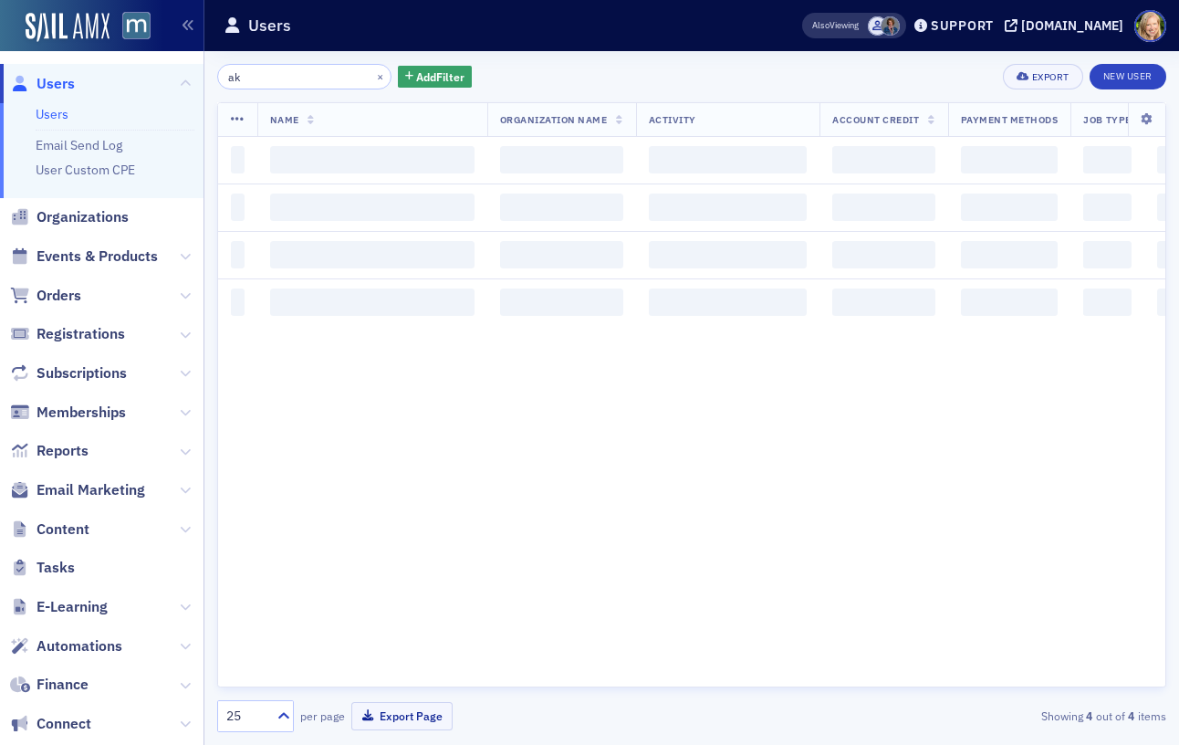
type input "a"
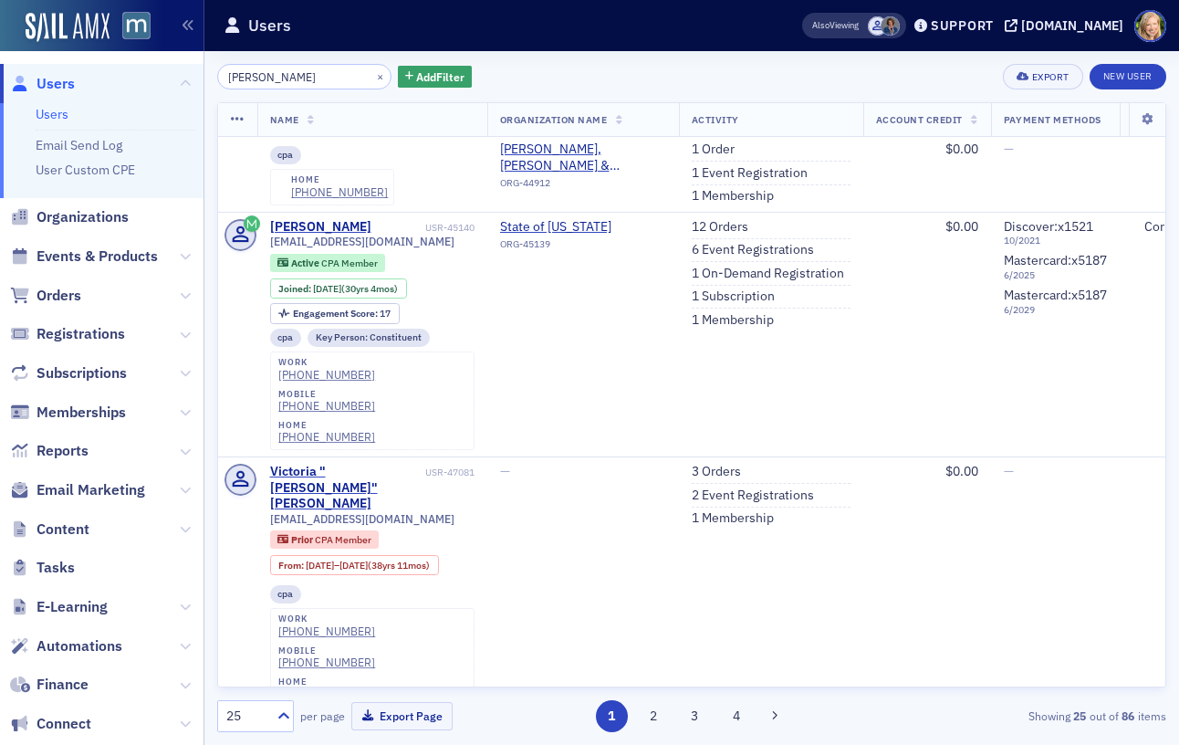
scroll to position [642, 0]
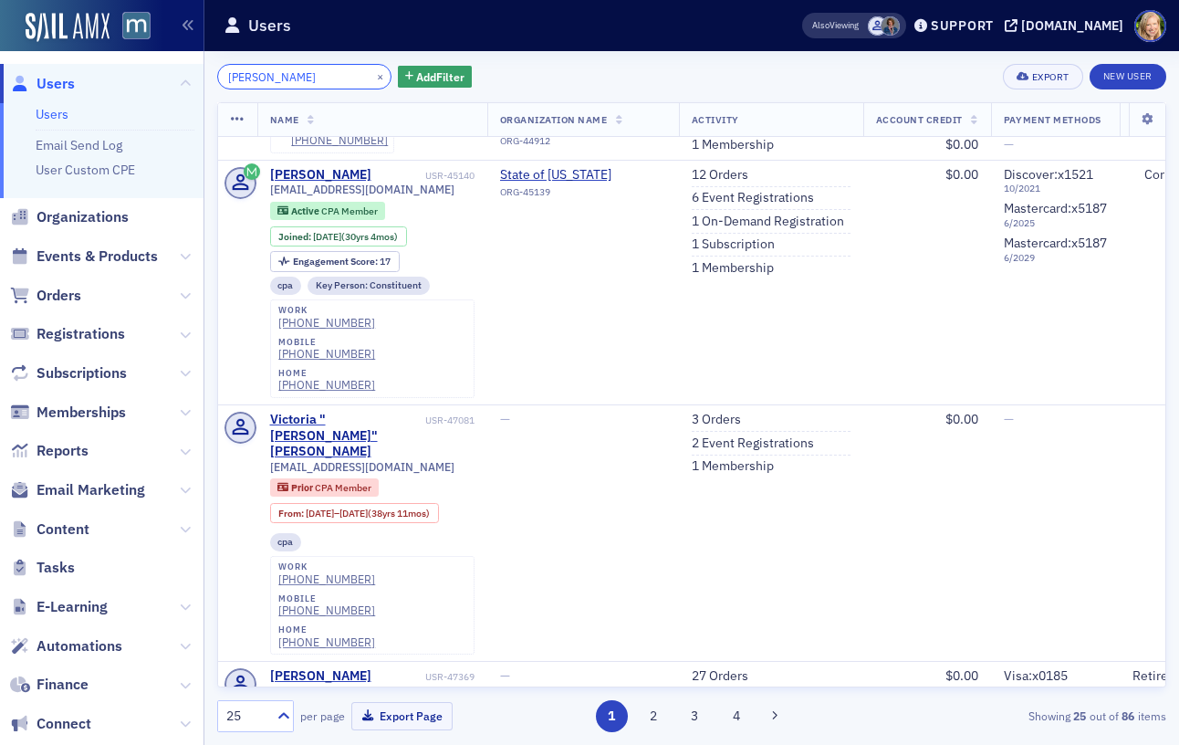
click at [290, 79] on input "[PERSON_NAME]" at bounding box center [304, 77] width 174 height 26
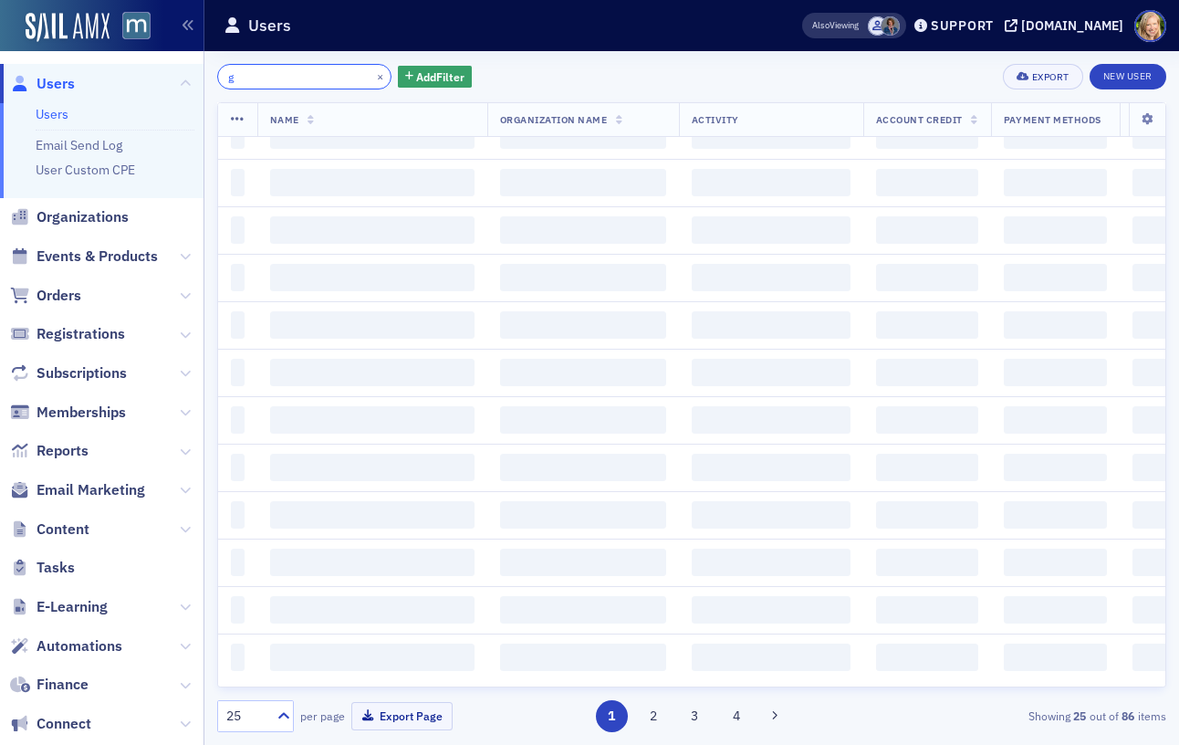
scroll to position [1824, 0]
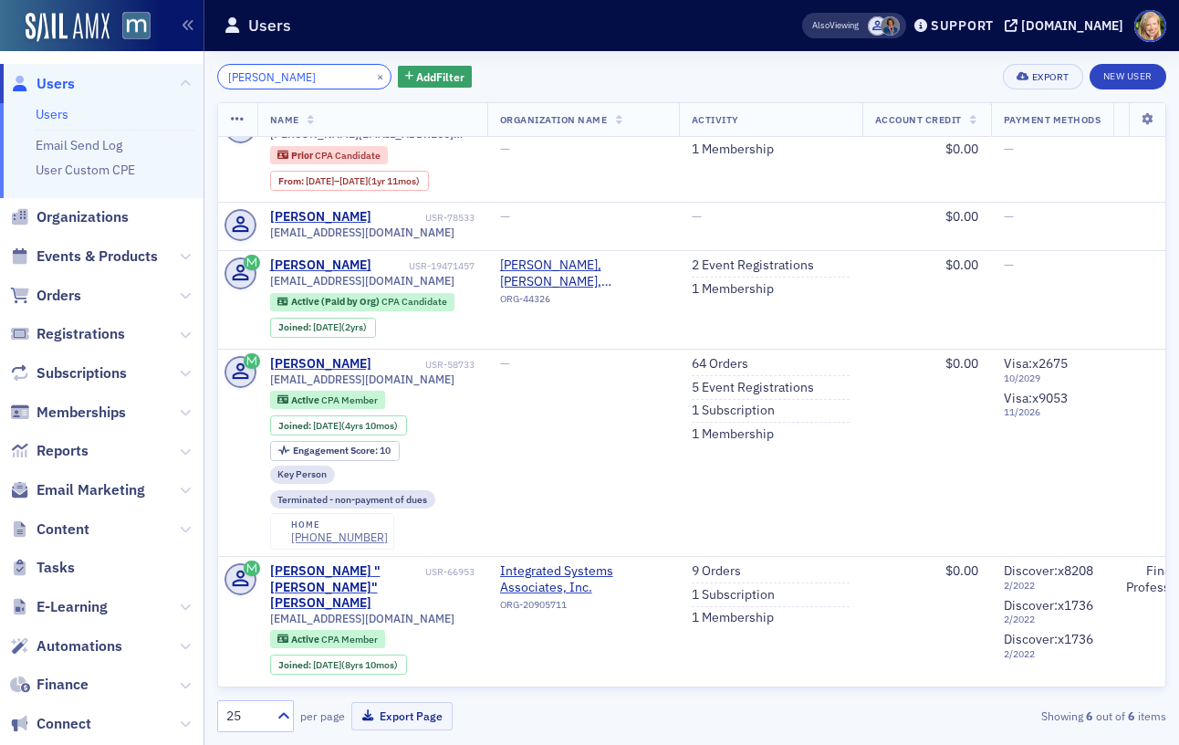
scroll to position [64, 0]
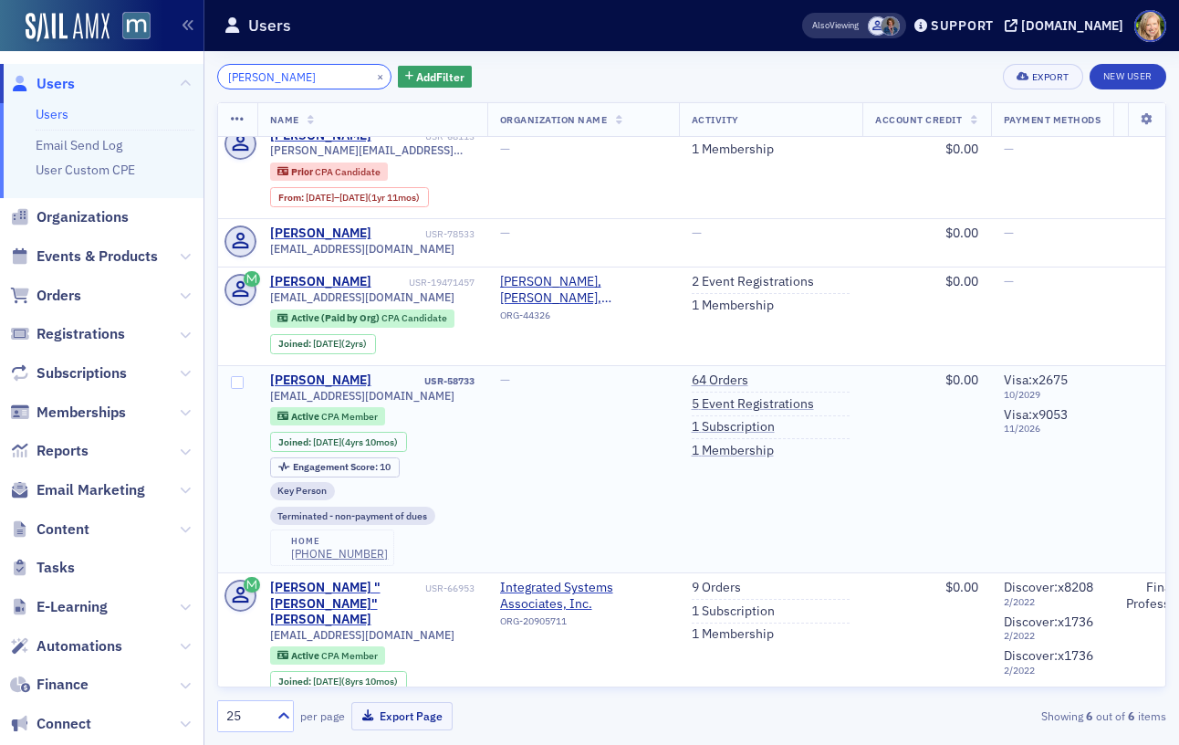
type input "[PERSON_NAME]"
drag, startPoint x: 399, startPoint y: 397, endPoint x: 261, endPoint y: 401, distance: 137.9
click at [261, 401] on td "[PERSON_NAME] USR-58733 [EMAIL_ADDRESS][DOMAIN_NAME] Active CPA Member Joined :…" at bounding box center [372, 469] width 230 height 207
copy span "[EMAIL_ADDRESS][DOMAIN_NAME]"
click at [742, 401] on link "5 Event Registrations" at bounding box center [753, 404] width 122 height 16
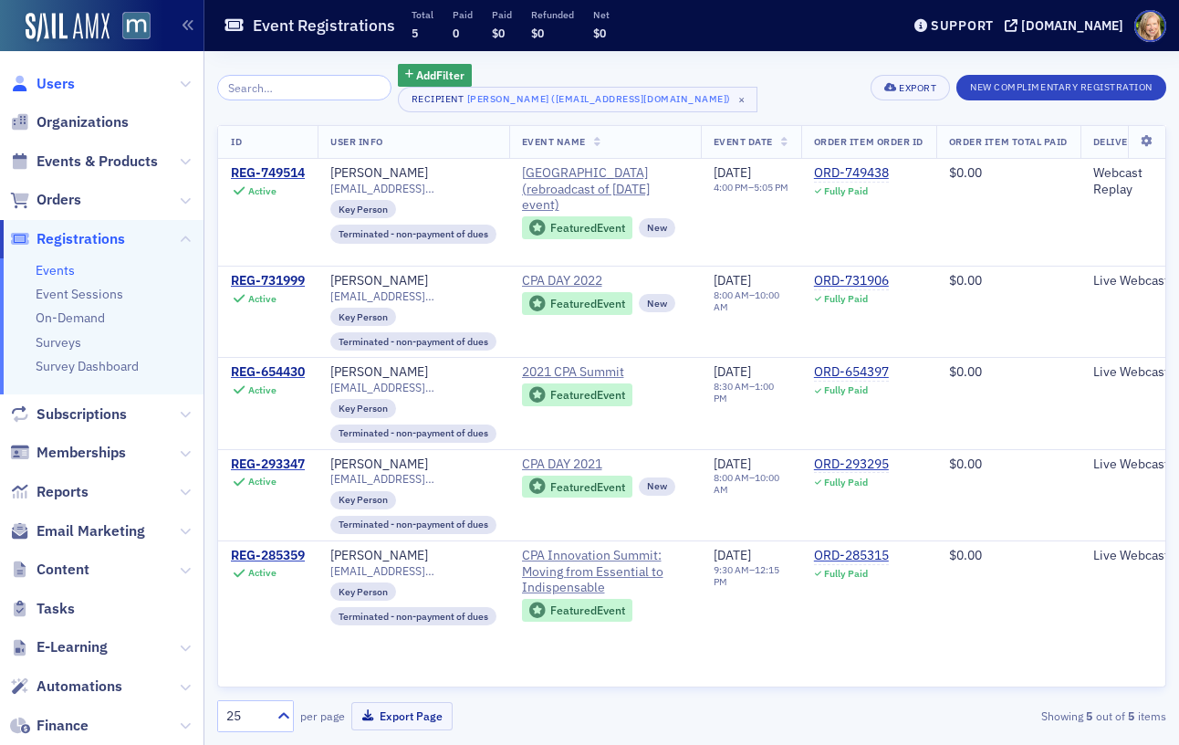
click at [55, 77] on span "Users" at bounding box center [56, 84] width 38 height 20
